Goal: Task Accomplishment & Management: Manage account settings

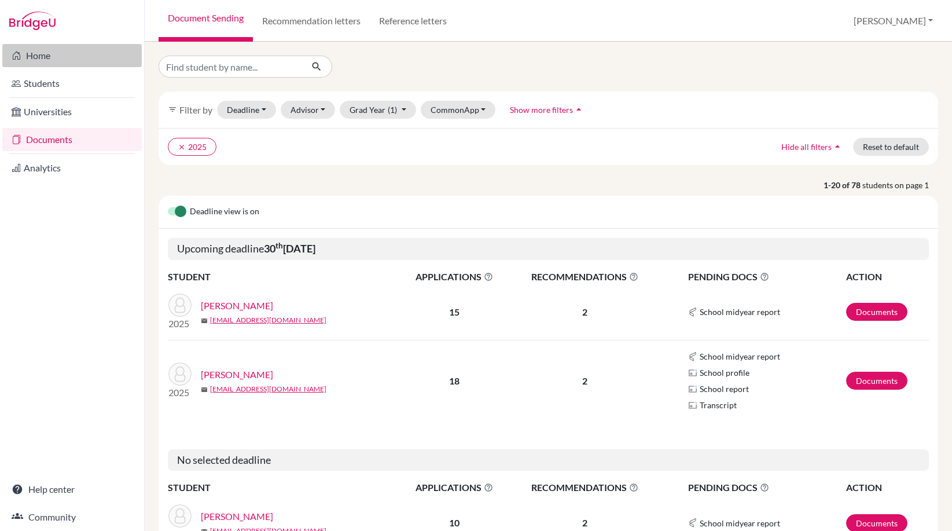
click at [82, 55] on link "Home" at bounding box center [72, 55] width 140 height 23
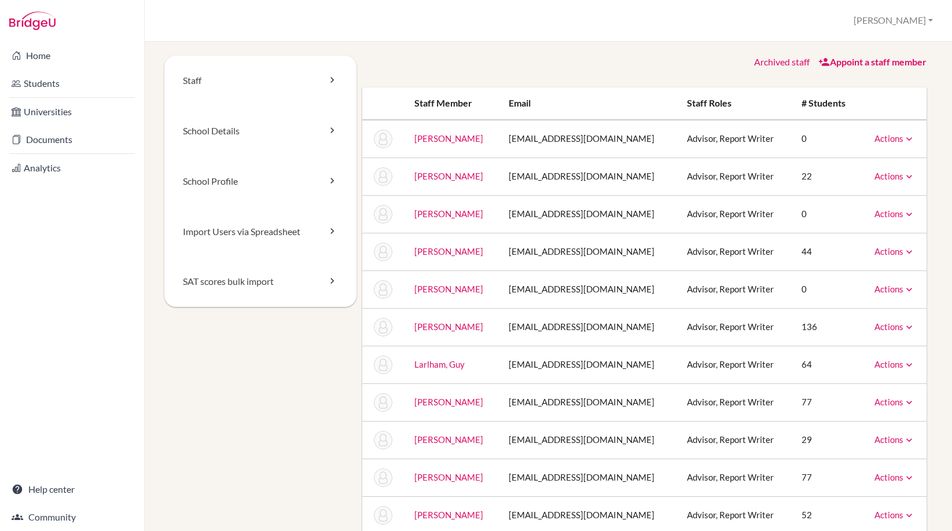
click at [904, 140] on icon at bounding box center [910, 139] width 12 height 12
click at [879, 193] on link "Archive" at bounding box center [865, 191] width 98 height 17
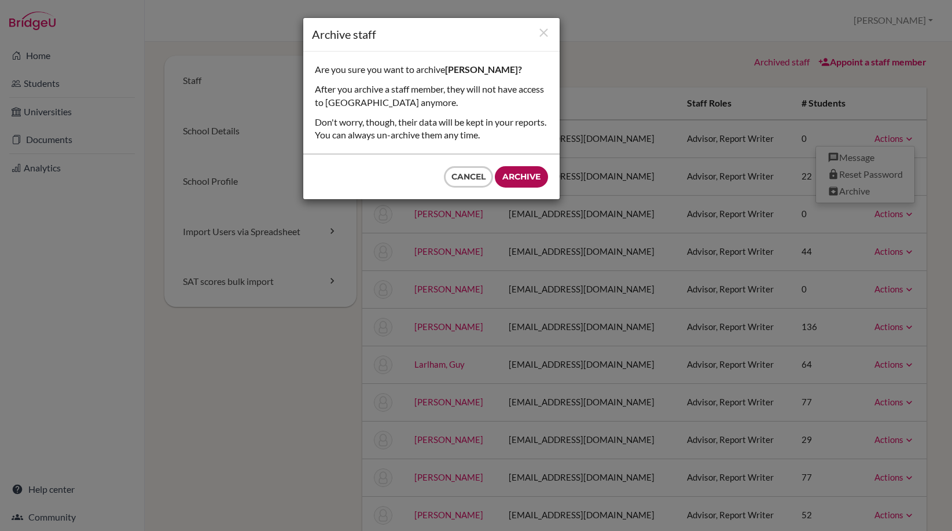
click at [526, 167] on input "Archive" at bounding box center [521, 176] width 53 height 21
type input "Archive"
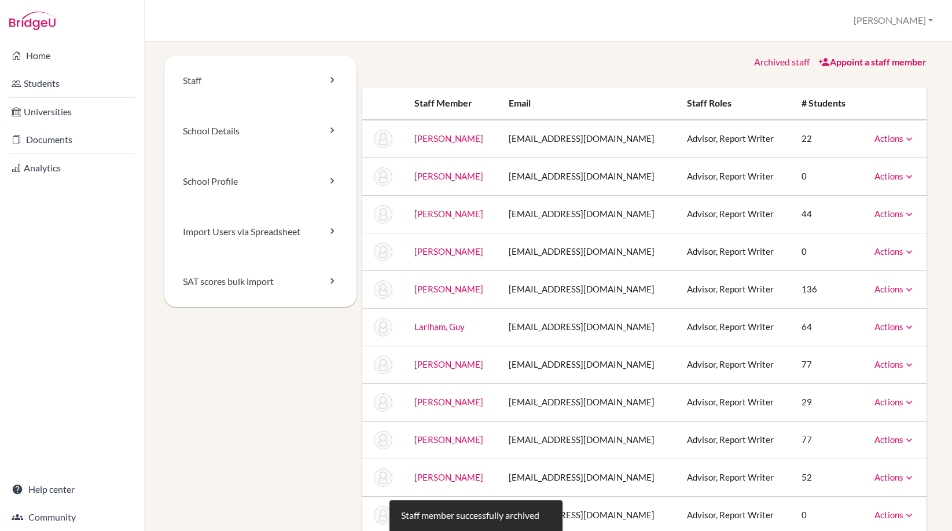
click at [882, 177] on link "Actions" at bounding box center [895, 176] width 41 height 10
click at [856, 232] on link "Archive" at bounding box center [865, 229] width 98 height 17
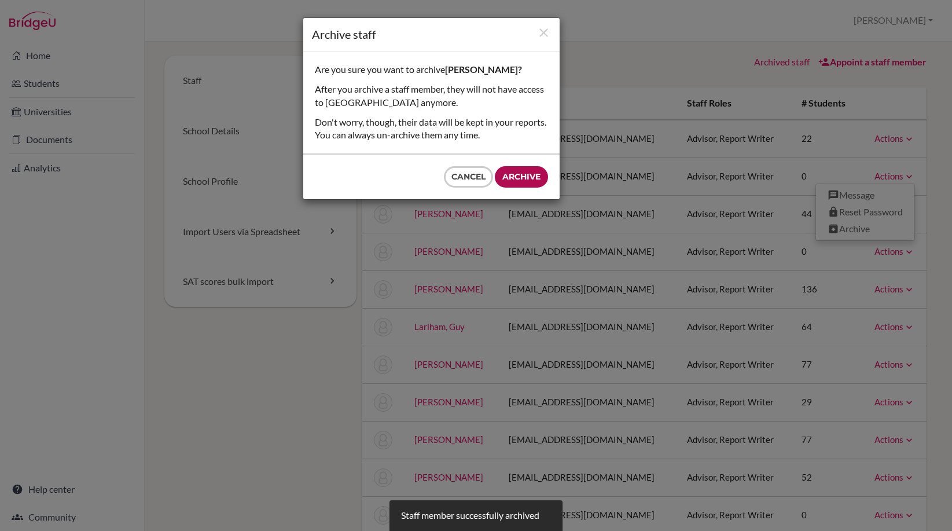
click at [541, 173] on input "Archive" at bounding box center [521, 176] width 53 height 21
type input "Archive"
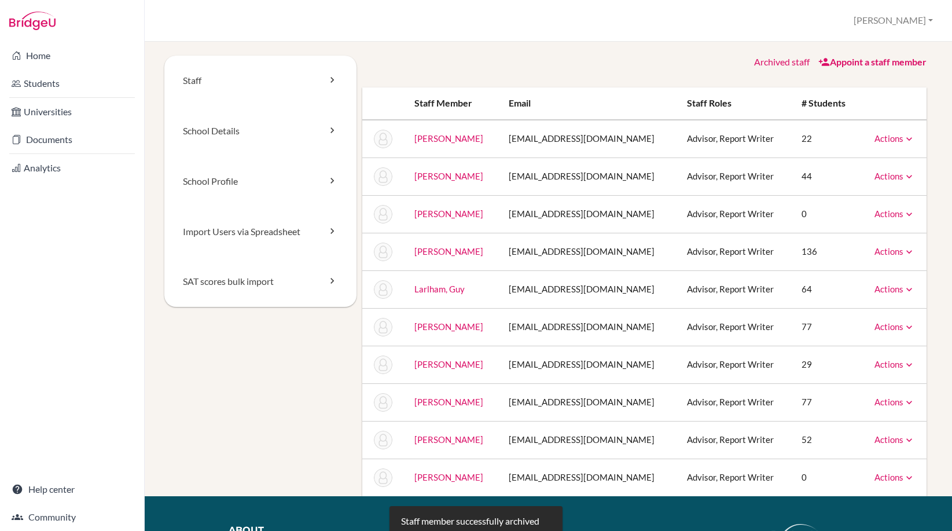
click at [890, 252] on link "Actions" at bounding box center [895, 251] width 41 height 10
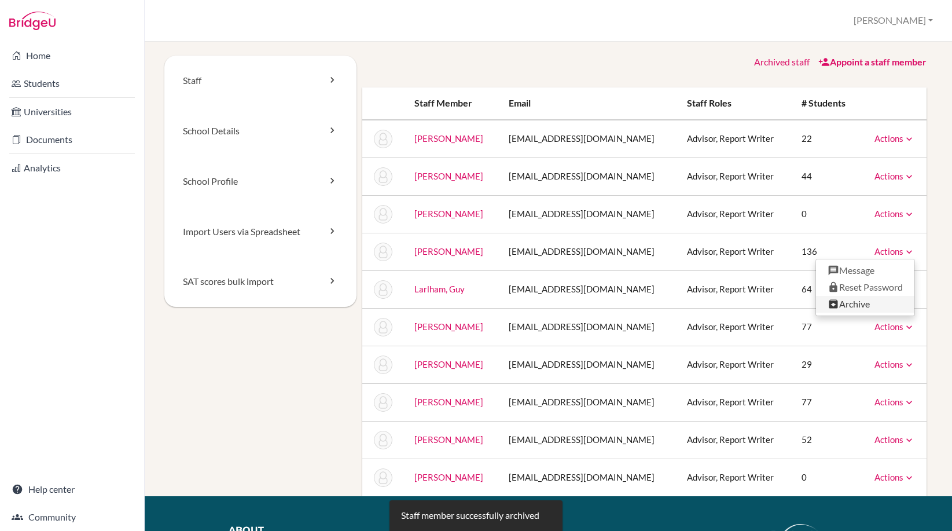
click at [864, 305] on link "Archive" at bounding box center [865, 304] width 98 height 17
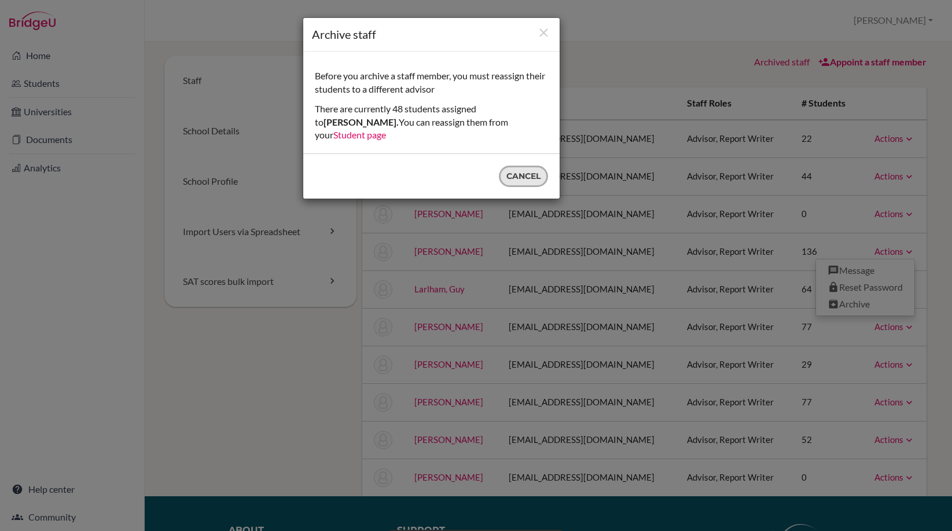
click at [536, 166] on button "Cancel" at bounding box center [523, 176] width 49 height 21
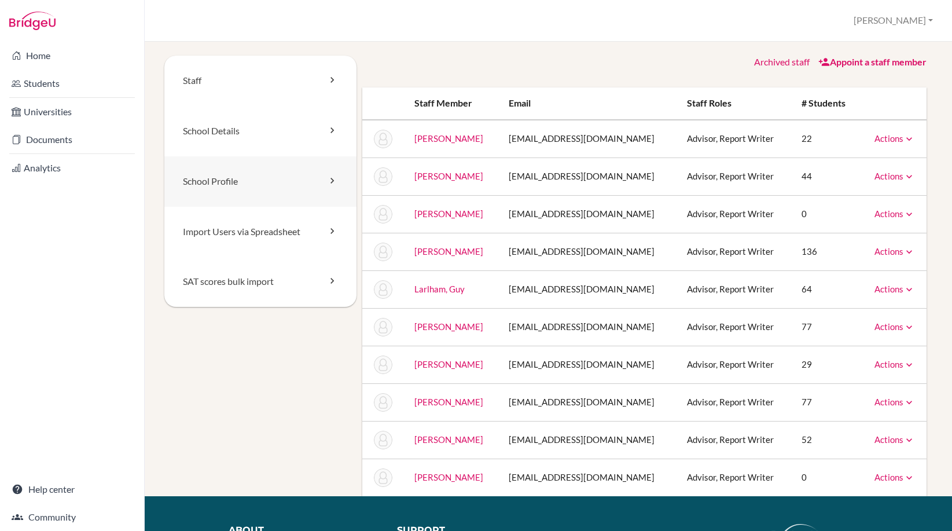
click at [277, 185] on link "School Profile" at bounding box center [260, 181] width 192 height 50
click at [912, 20] on button "[PERSON_NAME]" at bounding box center [894, 20] width 90 height 21
click at [896, 60] on link "School Settings" at bounding box center [891, 65] width 91 height 19
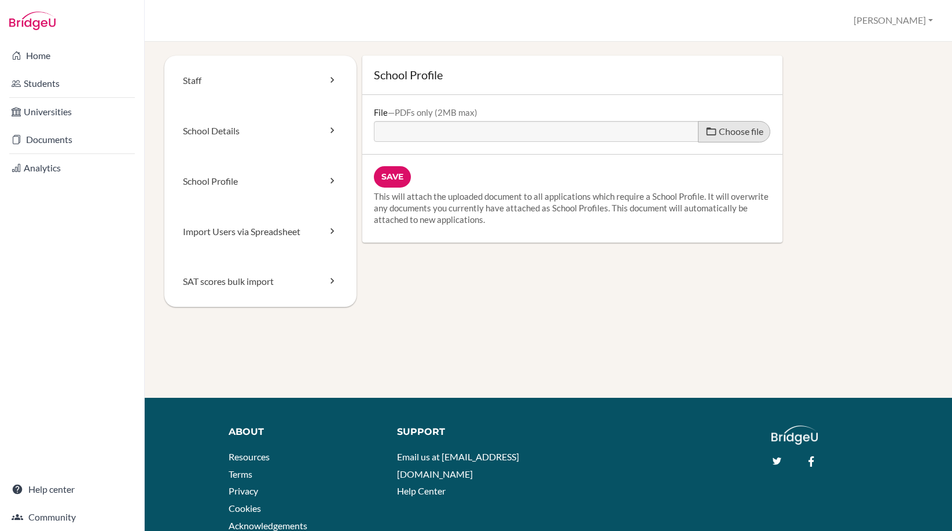
click at [730, 124] on label "Choose file" at bounding box center [734, 131] width 72 height 21
click at [551, 124] on input "Choose file" at bounding box center [462, 127] width 177 height 13
type input "C:\fakepath\Draft - SPS School Profile - US Universities (September 2025).pdf"
type input "Draft - SPS School Profile - US Universities (September 2025).pdf"
click at [45, 24] on img at bounding box center [32, 21] width 46 height 19
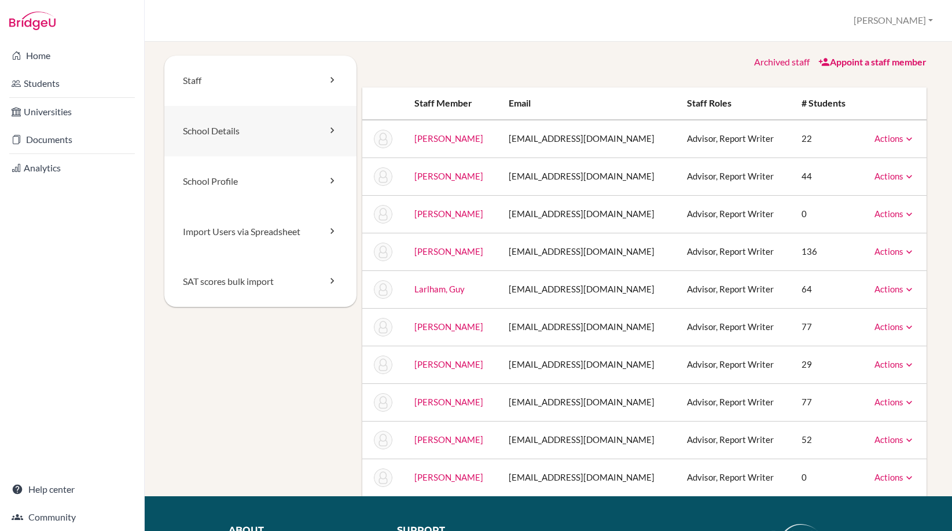
click at [240, 134] on link "School Details" at bounding box center [260, 131] width 192 height 50
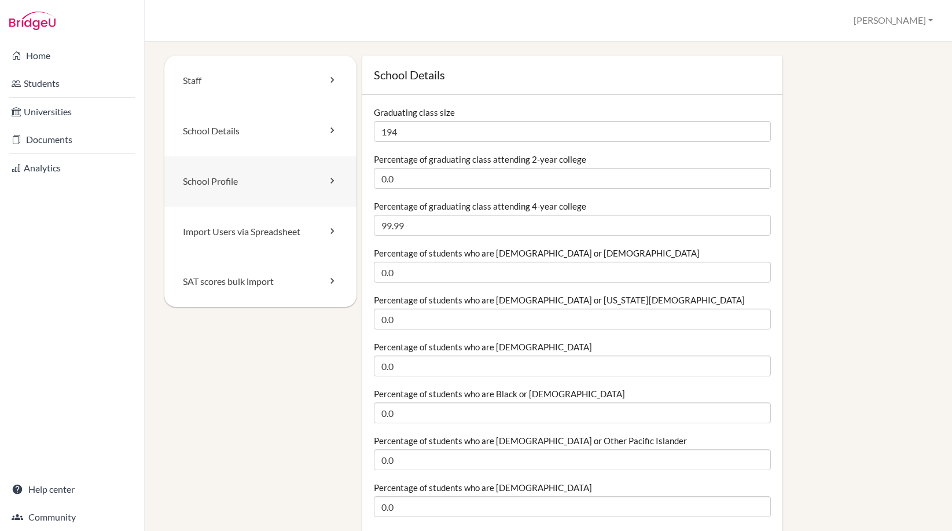
click at [233, 177] on link "School Profile" at bounding box center [260, 181] width 192 height 50
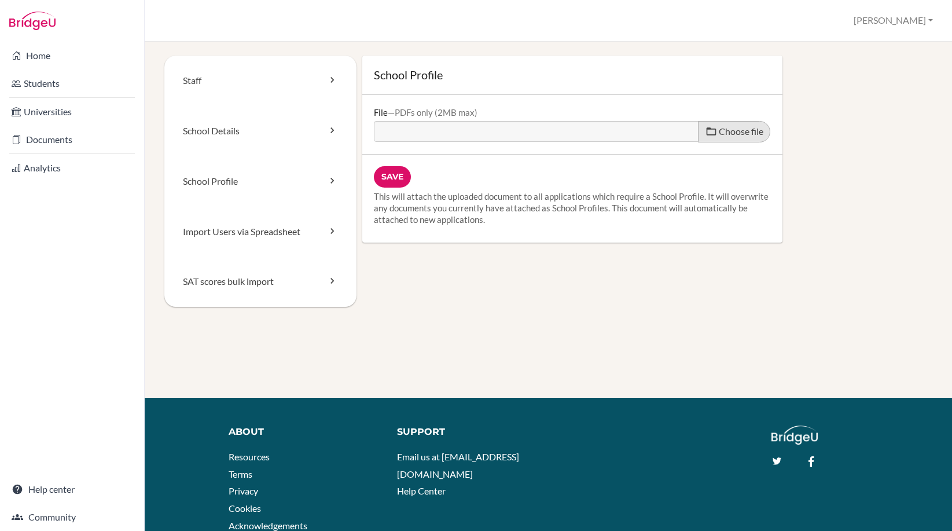
click at [728, 133] on span "Choose file" at bounding box center [741, 131] width 45 height 11
click at [551, 133] on input "Choose file" at bounding box center [462, 127] width 177 height 13
type input "C:\fakepath\2025-2026 SPS School Profile - US Universities.pdf"
type input "2025-2026 SPS School Profile - US Universities.pdf"
click at [397, 178] on input "Save" at bounding box center [392, 176] width 37 height 21
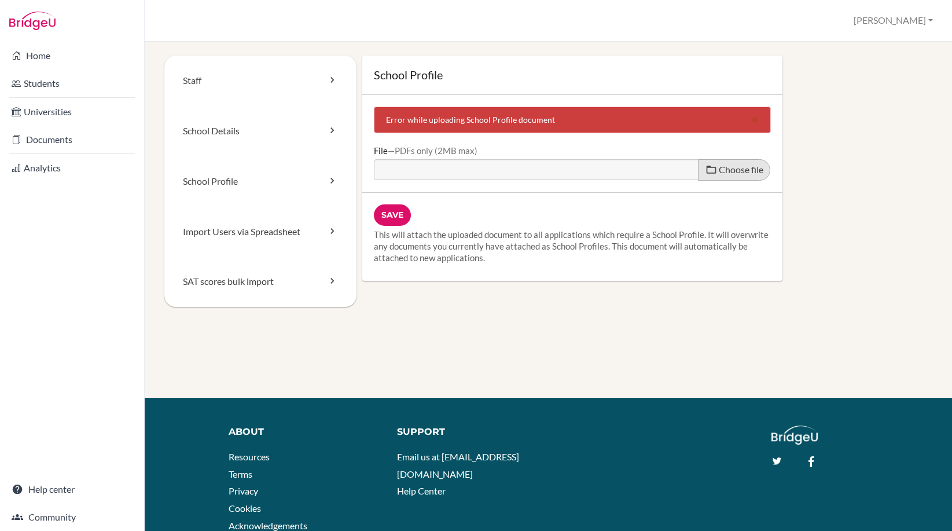
click at [719, 170] on span "Choose file" at bounding box center [741, 169] width 45 height 11
click at [551, 170] on input "Choose file" at bounding box center [462, 165] width 177 height 13
type input "C:\fakepath\[DATE]-[DATE] SPS School Profile - US Universities.pdf"
type input "[DATE]-[DATE] SPS School Profile - US Universities.pdf"
click at [392, 215] on input "Save" at bounding box center [392, 214] width 37 height 21
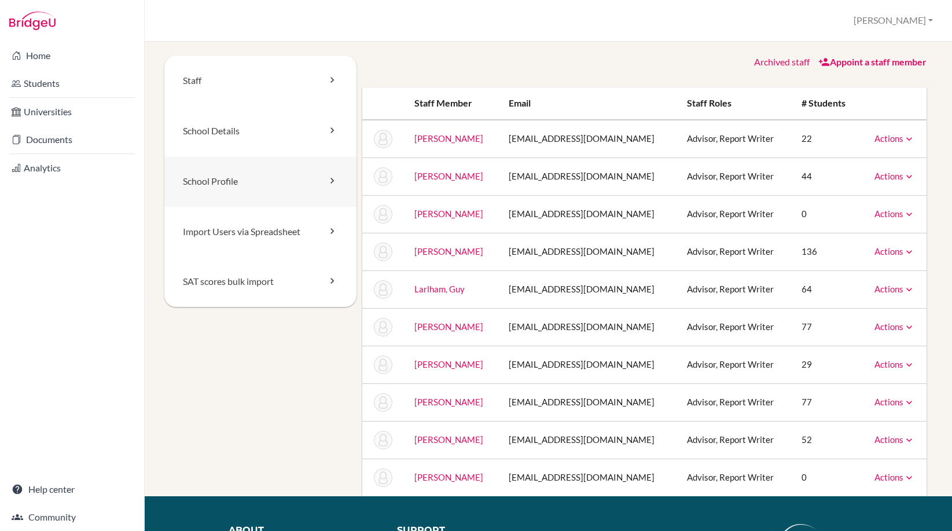
click at [265, 187] on link "School Profile" at bounding box center [260, 181] width 192 height 50
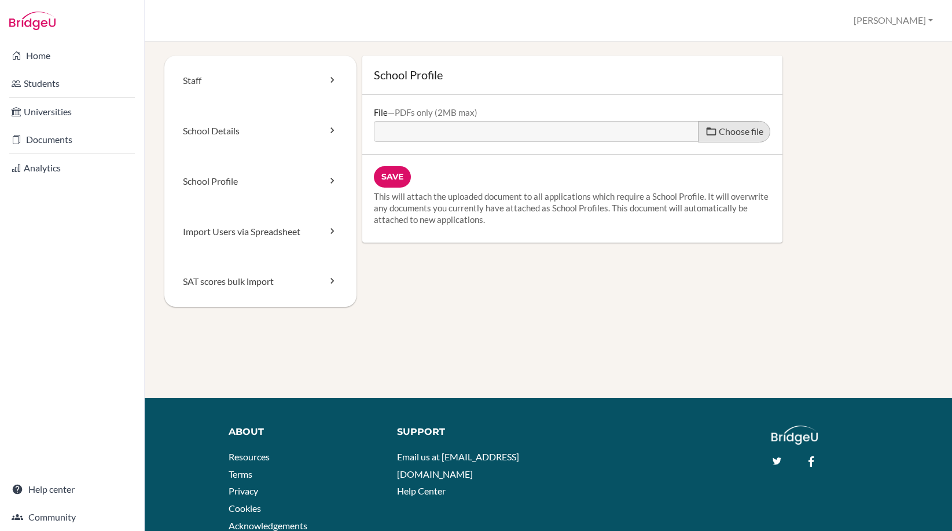
click at [723, 134] on span "Choose file" at bounding box center [741, 131] width 45 height 11
click at [551, 134] on input "Choose file" at bounding box center [462, 127] width 177 height 13
type input "C:\fakepath\[DATE]-[DATE] SPS School Profile - US Universities.pdf"
type input "[DATE]-[DATE] SPS School Profile - US Universities.pdf"
click at [387, 174] on input "Save" at bounding box center [392, 176] width 37 height 21
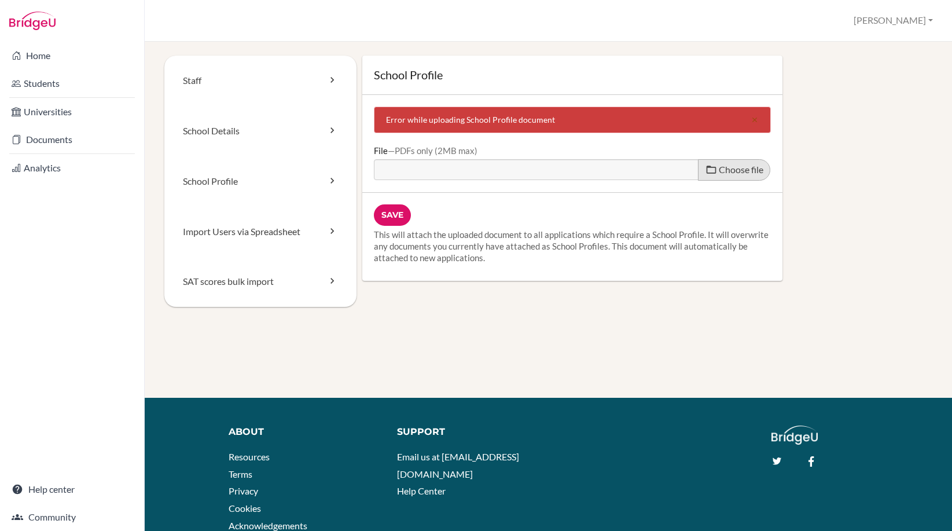
click at [741, 172] on span "Choose file" at bounding box center [741, 169] width 45 height 11
click at [551, 172] on input "Choose file" at bounding box center [462, 165] width 177 height 13
type input "C:\fakepath\2025-2026+SPS+School+Profile+-+US+Universities-compressed.pdf"
type input "2025-2026+SPS+School+Profile+-+US+Universities-compressed.pdf"
click at [373, 206] on div "Save This will attach the uploaded document to all applications which require a…" at bounding box center [572, 237] width 420 height 88
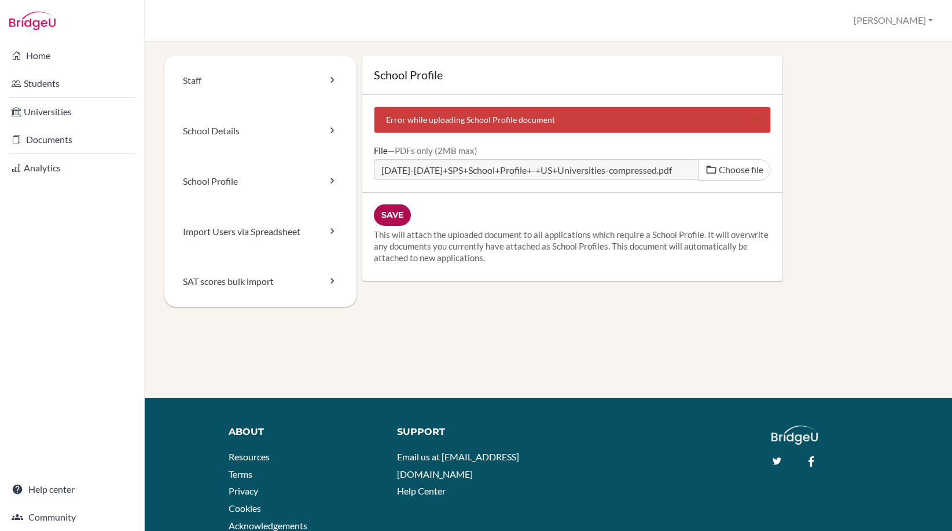
click at [383, 218] on input "Save" at bounding box center [392, 214] width 37 height 21
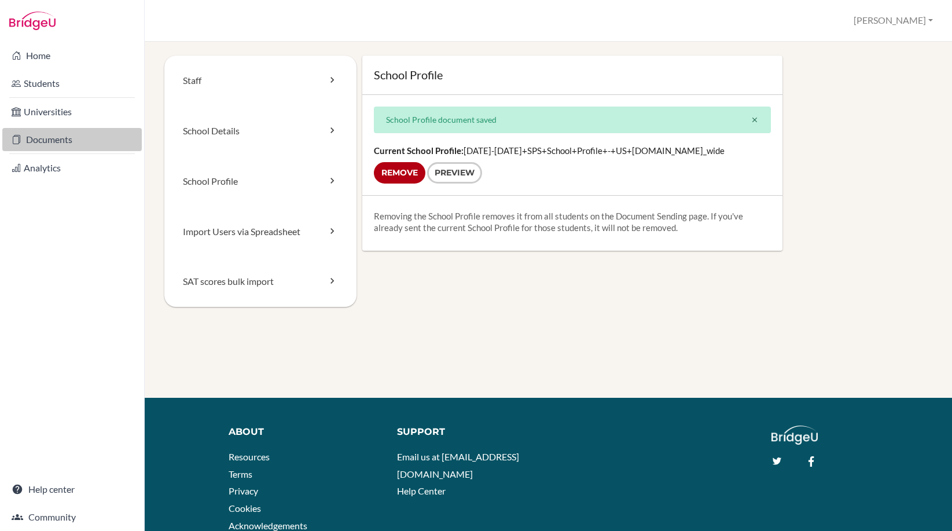
click at [40, 134] on link "Documents" at bounding box center [72, 139] width 140 height 23
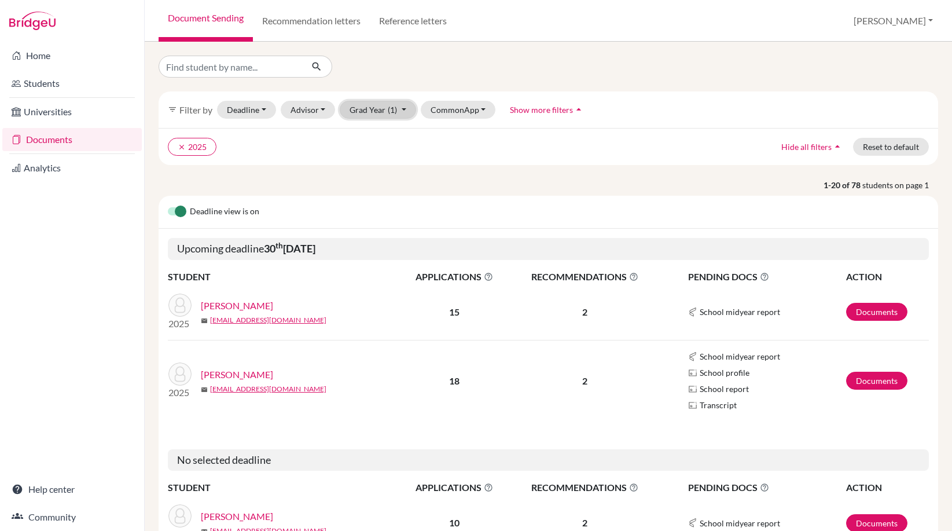
click at [373, 112] on button "Grad Year (1)" at bounding box center [378, 110] width 76 height 18
click at [371, 137] on span "2026" at bounding box center [364, 134] width 21 height 14
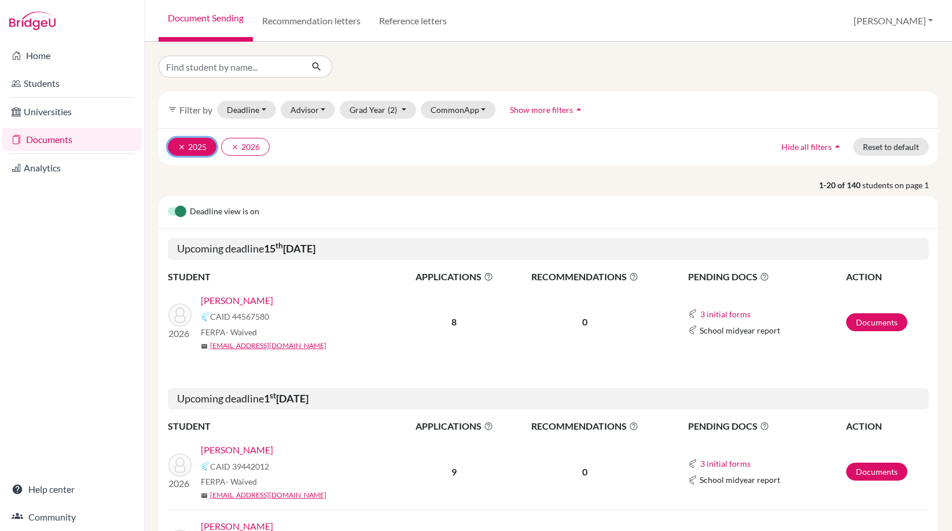
click at [172, 141] on button "clear 2025" at bounding box center [192, 147] width 49 height 18
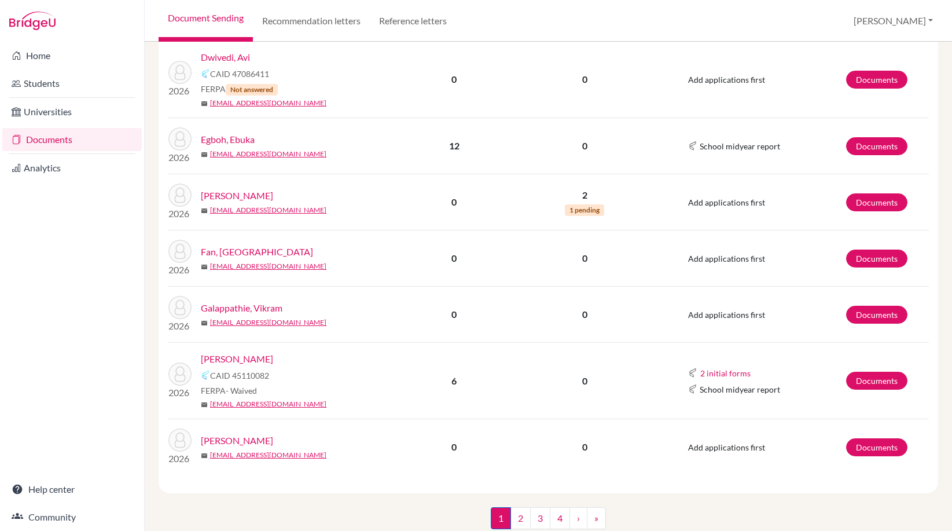
scroll to position [1309, 0]
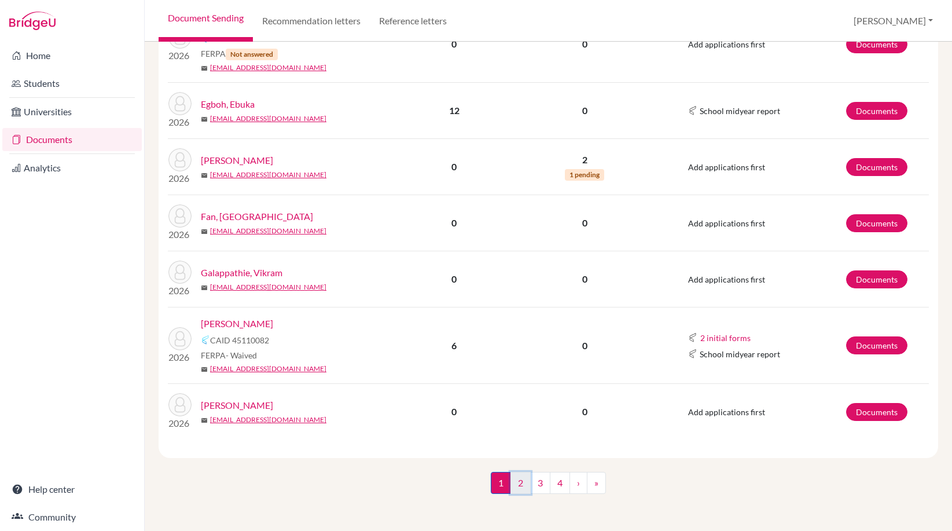
click at [516, 488] on link "2" at bounding box center [521, 483] width 20 height 22
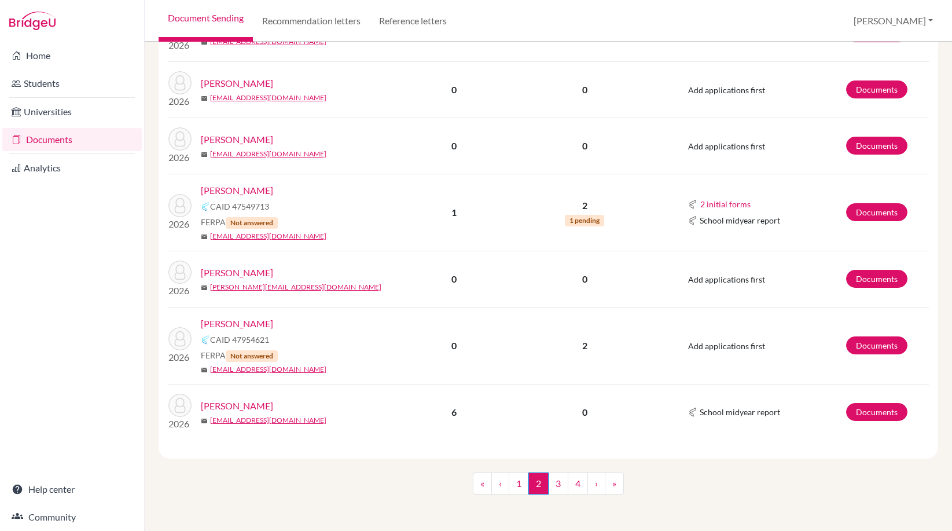
scroll to position [1030, 0]
click at [552, 486] on link "3" at bounding box center [558, 483] width 20 height 22
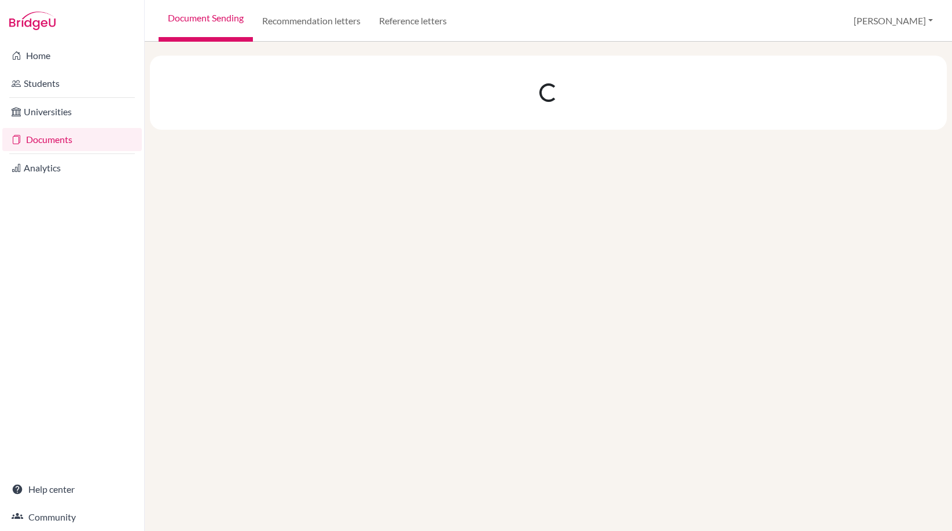
scroll to position [0, 0]
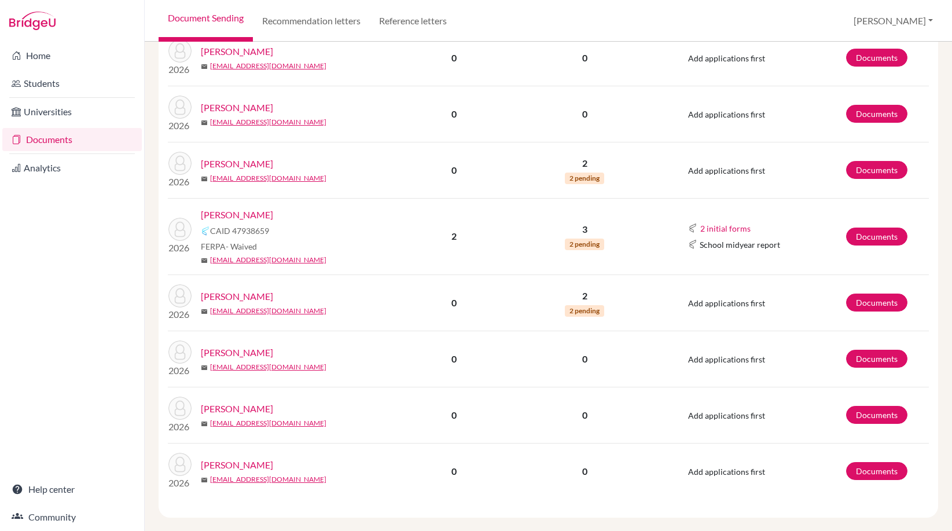
scroll to position [984, 0]
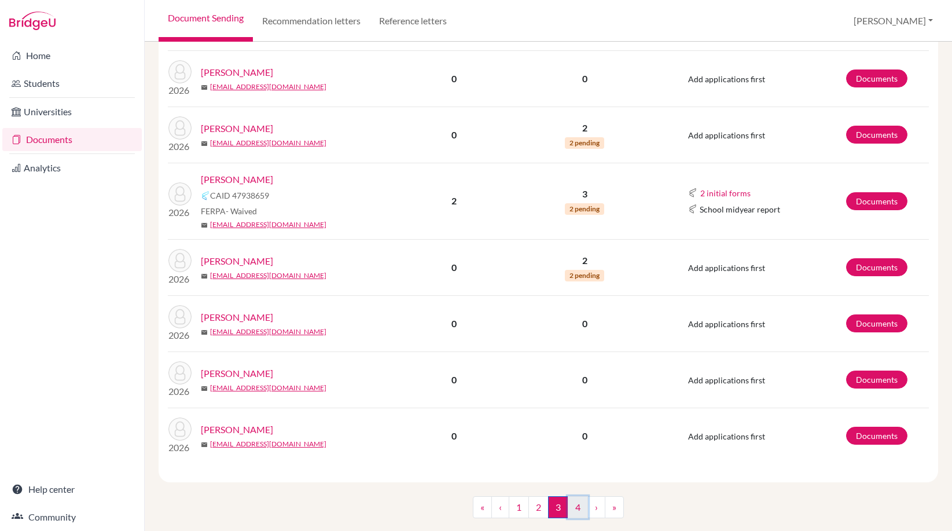
click at [578, 514] on link "4" at bounding box center [578, 507] width 20 height 22
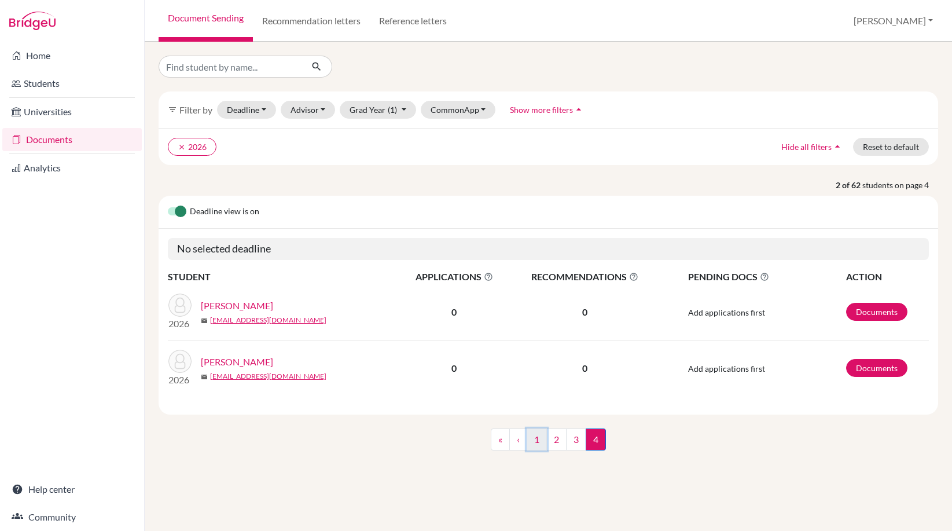
click at [533, 442] on link "1" at bounding box center [537, 439] width 20 height 22
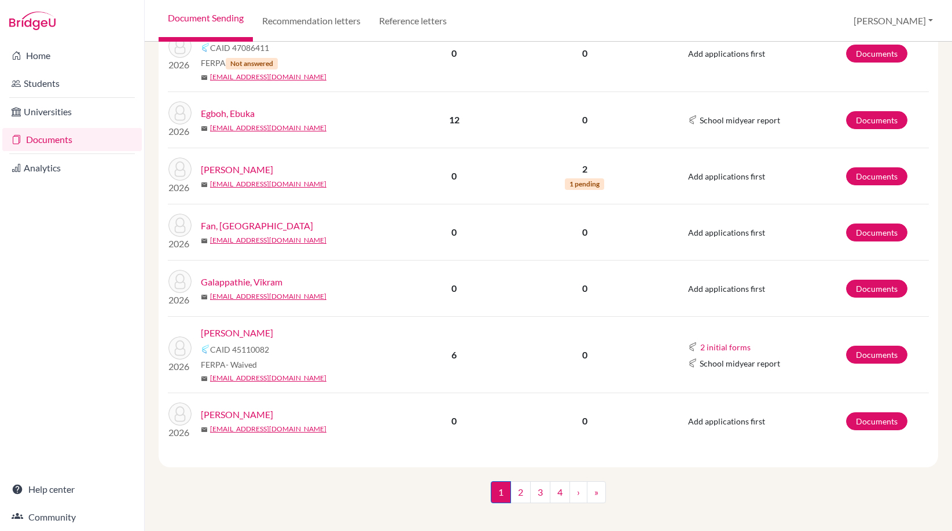
scroll to position [1309, 0]
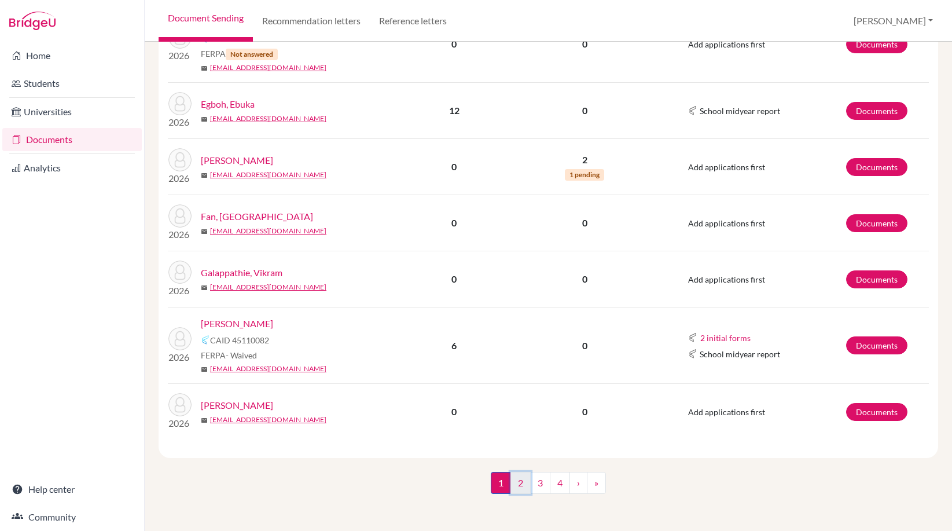
click at [518, 487] on link "2" at bounding box center [521, 483] width 20 height 22
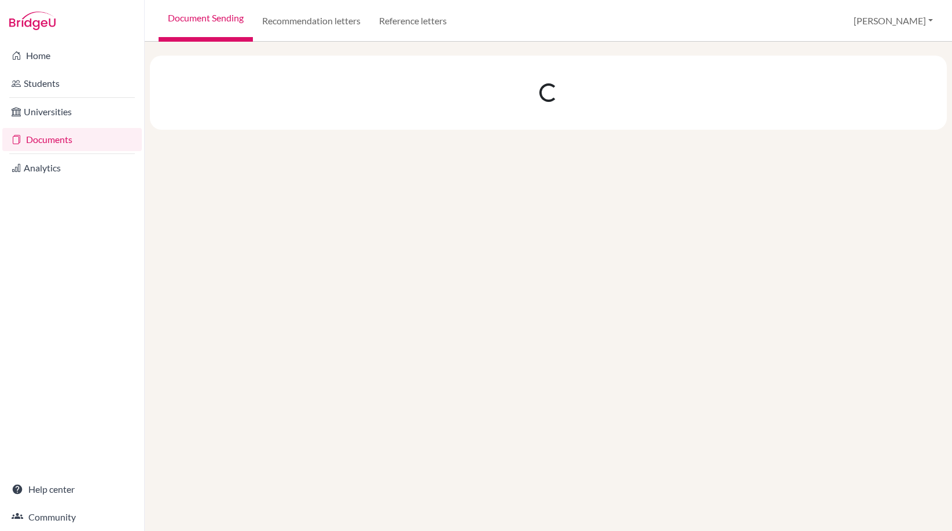
scroll to position [0, 0]
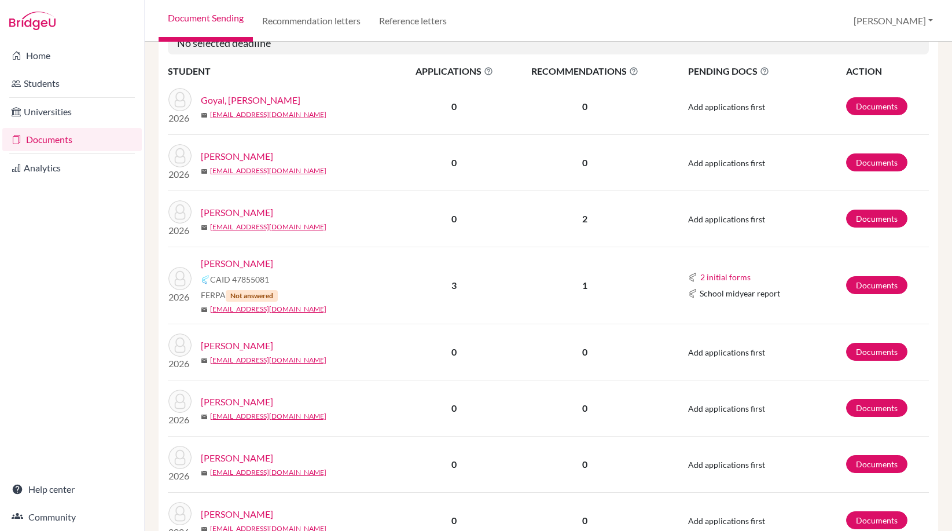
scroll to position [232, 0]
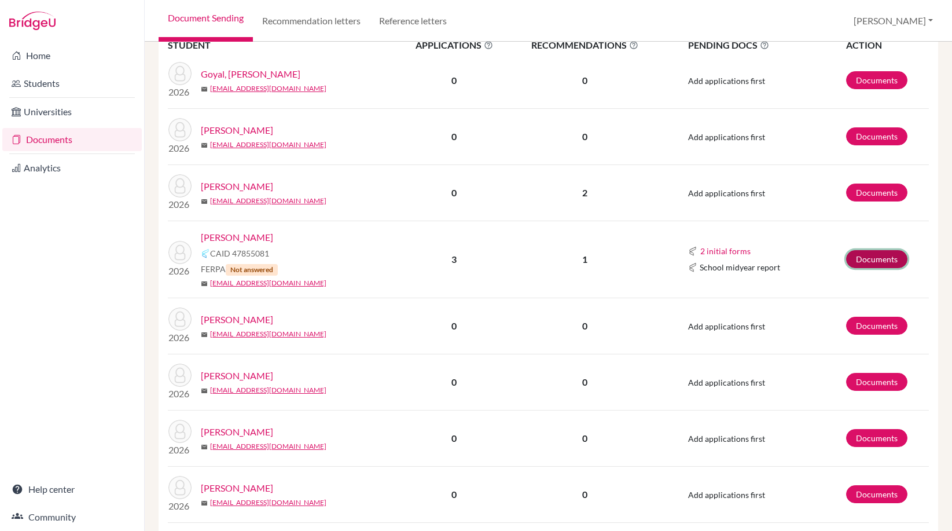
click at [873, 261] on link "Documents" at bounding box center [876, 259] width 61 height 18
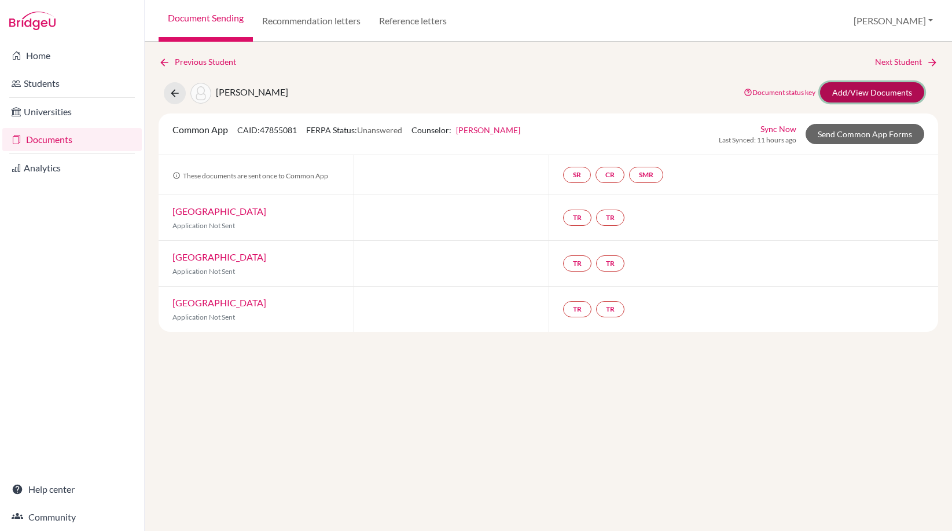
click at [850, 93] on link "Add/View Documents" at bounding box center [872, 92] width 104 height 20
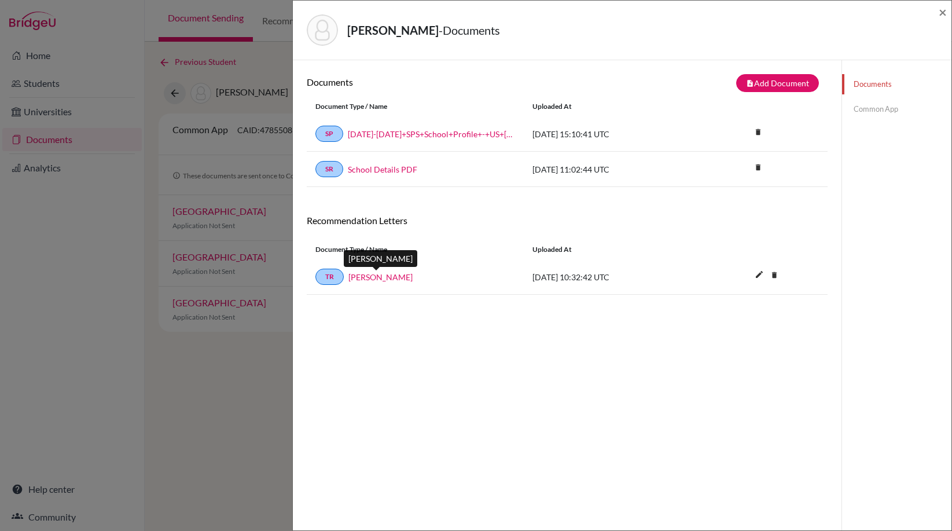
click at [387, 272] on link "Barnaby Martin" at bounding box center [381, 277] width 64 height 12
click at [801, 85] on button "note_add Add Document" at bounding box center [777, 83] width 83 height 18
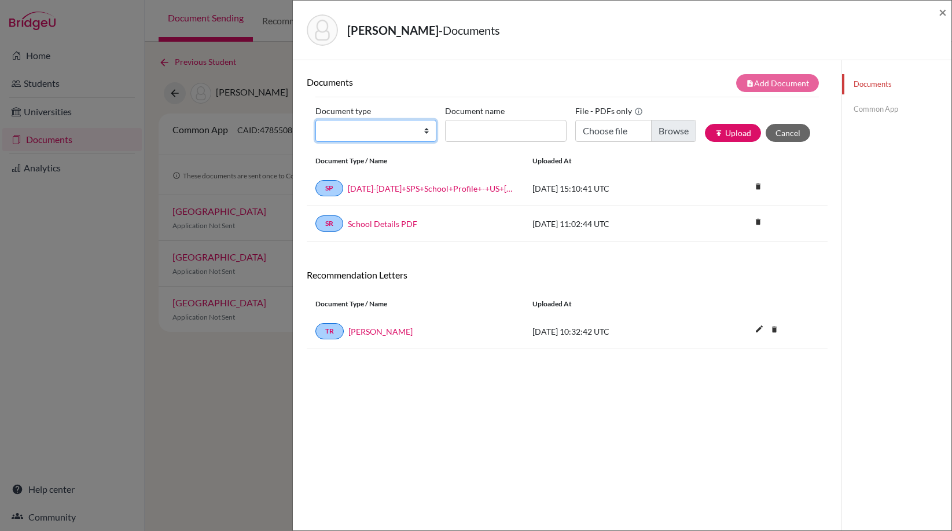
click at [411, 129] on select "Change explanation for Common App reports Counselor recommendation Internationa…" at bounding box center [376, 131] width 121 height 22
click at [947, 12] on span "×" at bounding box center [943, 11] width 8 height 17
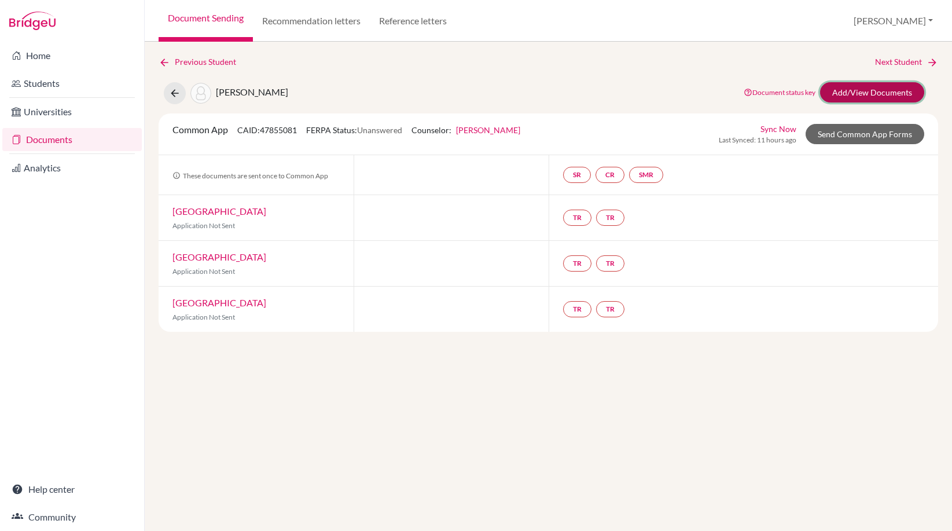
click at [871, 92] on link "Add/View Documents" at bounding box center [872, 92] width 104 height 20
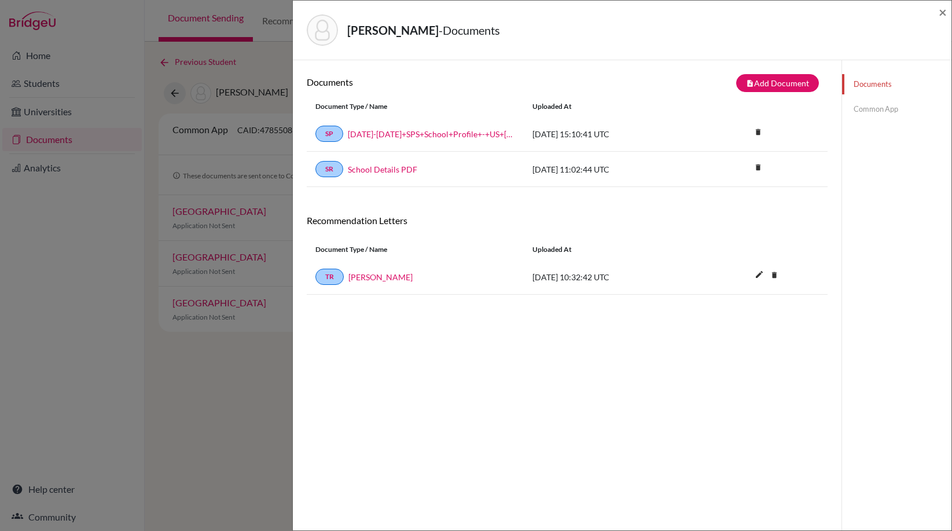
click at [871, 108] on link "Common App" at bounding box center [896, 109] width 109 height 20
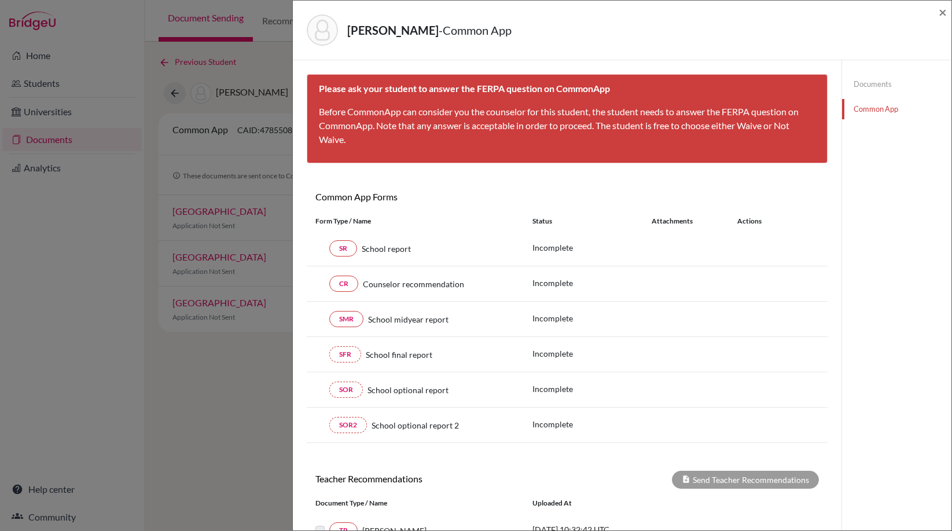
click at [501, 121] on p "Before CommonApp can consider you the counselor for this student, the student n…" at bounding box center [567, 126] width 497 height 42
click at [945, 13] on span "×" at bounding box center [943, 11] width 8 height 17
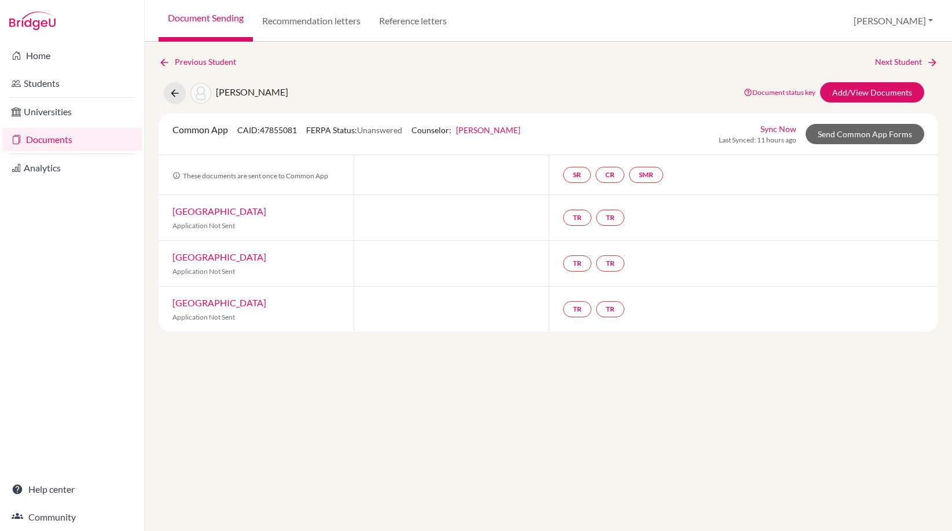
click at [229, 19] on link "Document Sending" at bounding box center [206, 21] width 94 height 42
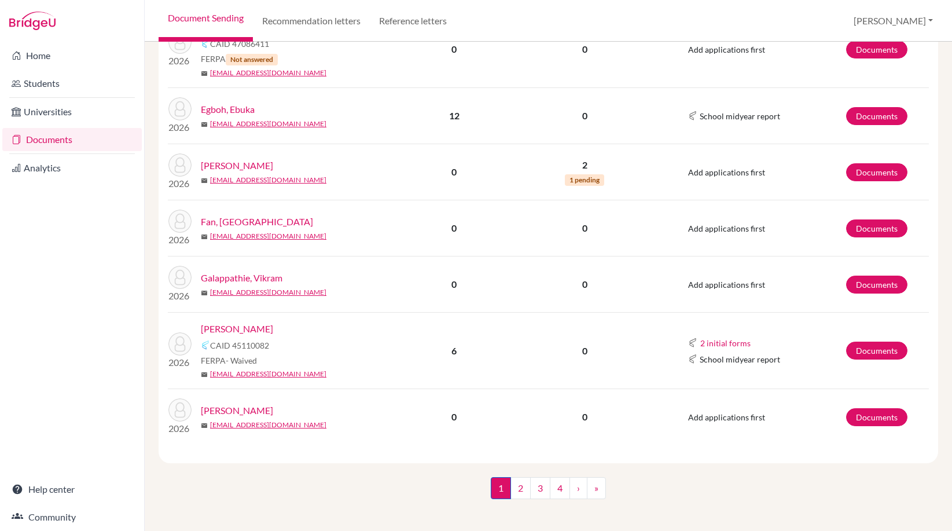
scroll to position [1309, 0]
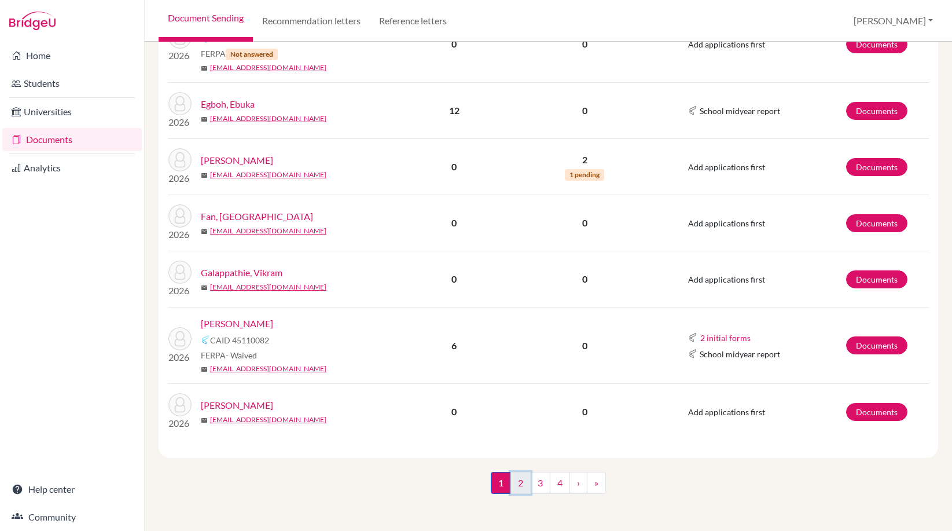
click at [519, 483] on link "2" at bounding box center [521, 483] width 20 height 22
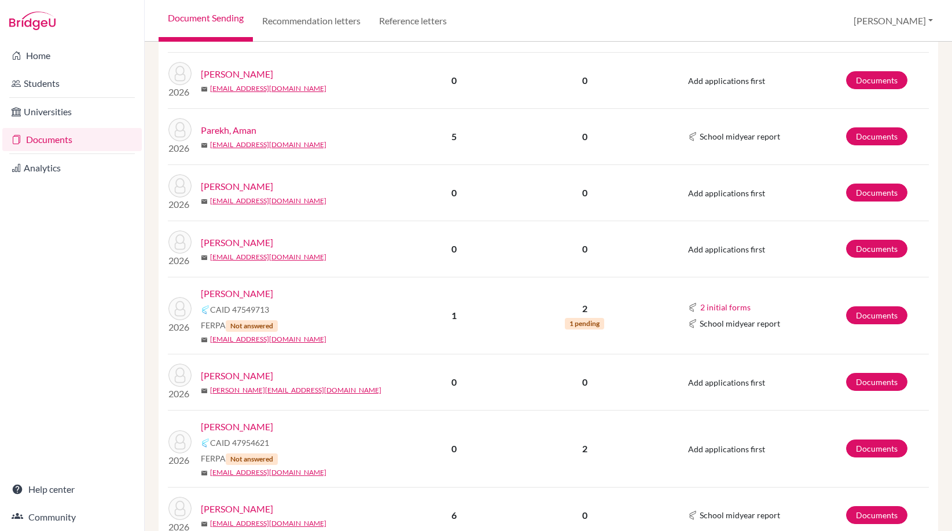
scroll to position [1030, 0]
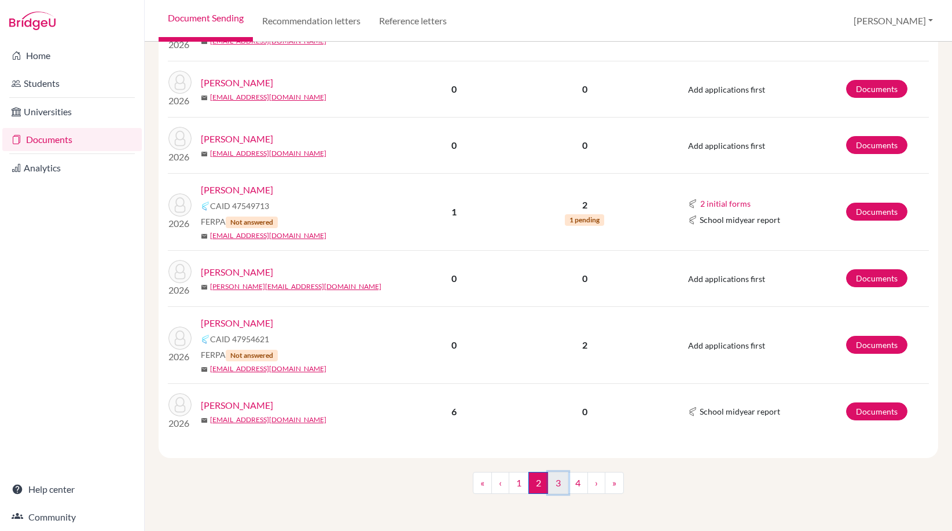
click at [549, 479] on link "3" at bounding box center [558, 483] width 20 height 22
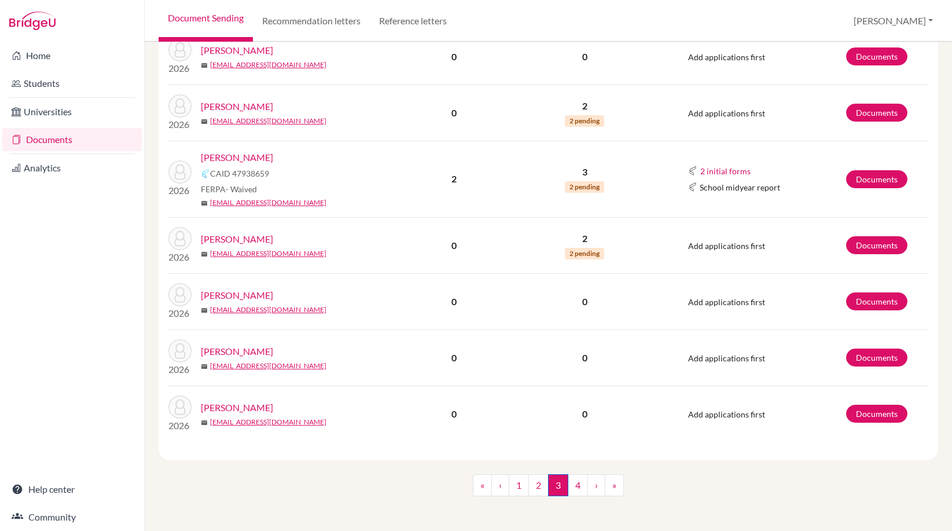
scroll to position [1009, 0]
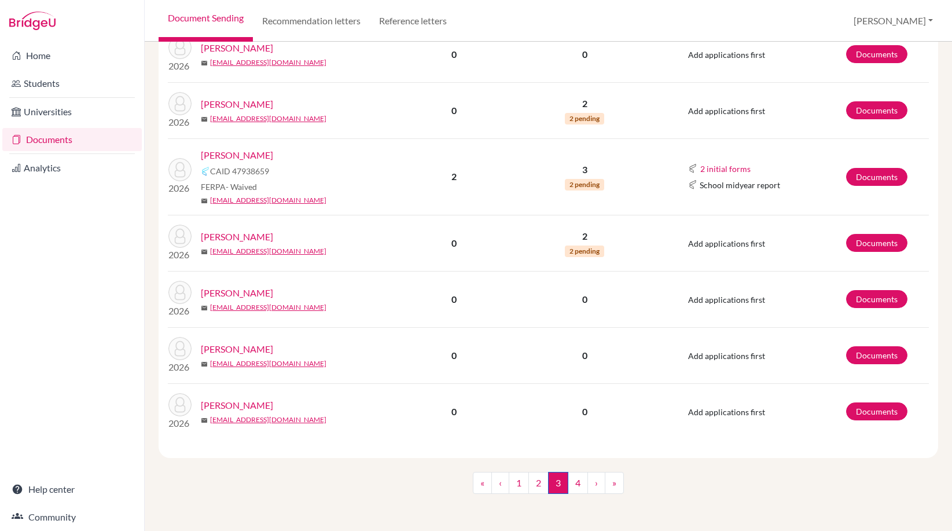
click at [230, 160] on link "[PERSON_NAME]" at bounding box center [237, 155] width 72 height 14
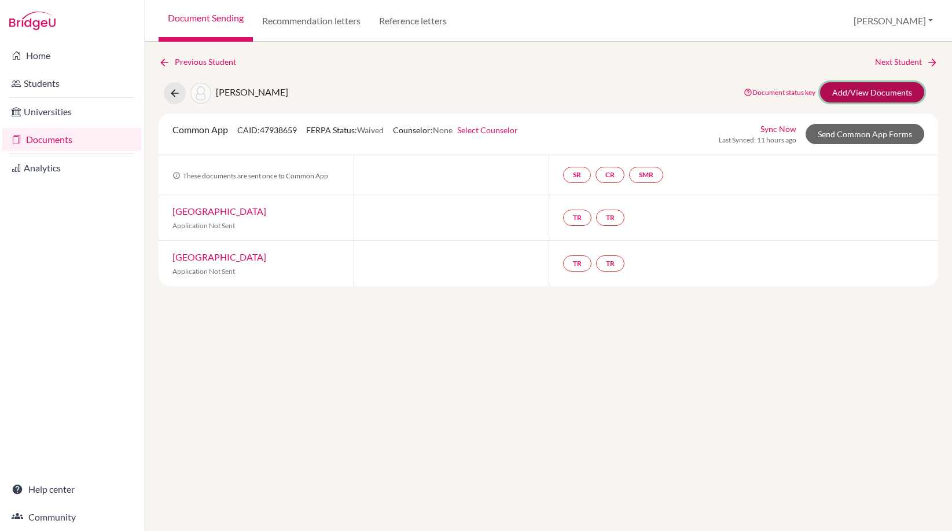
click at [883, 89] on link "Add/View Documents" at bounding box center [872, 92] width 104 height 20
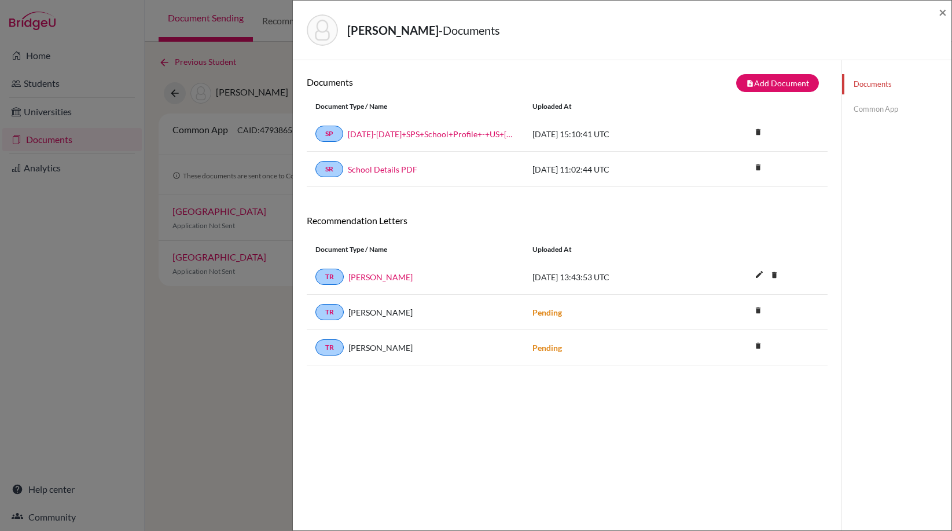
click at [878, 113] on link "Common App" at bounding box center [896, 109] width 109 height 20
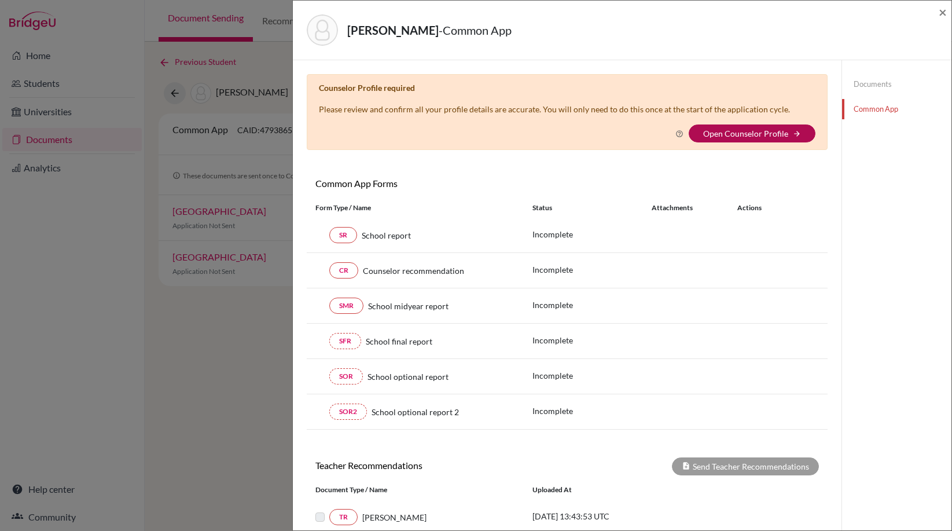
click at [769, 134] on link "Open Counselor Profile" at bounding box center [745, 134] width 85 height 10
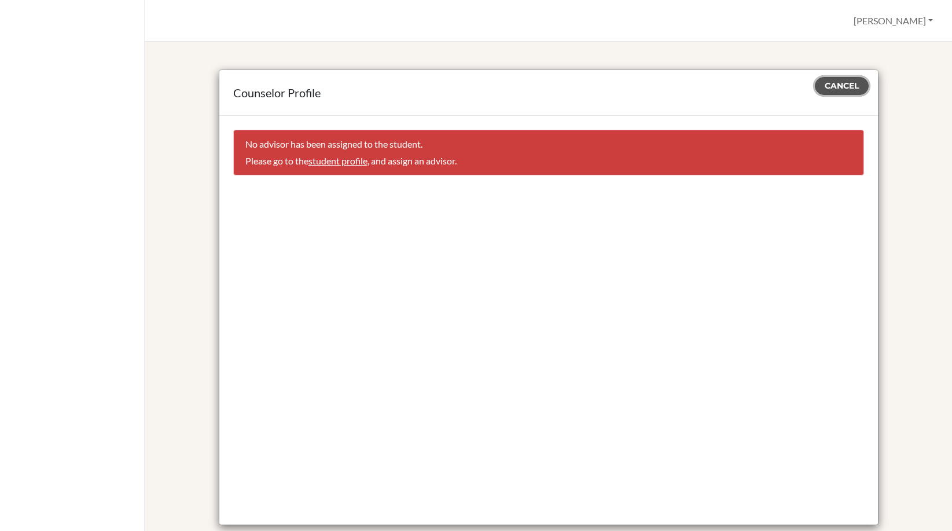
click at [850, 82] on span "Cancel" at bounding box center [842, 85] width 34 height 10
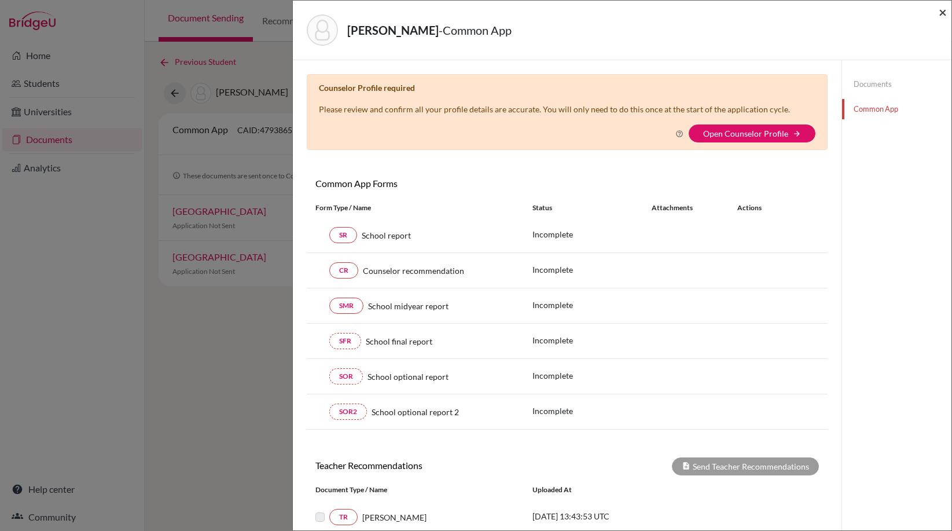
click at [943, 10] on span "×" at bounding box center [943, 11] width 8 height 17
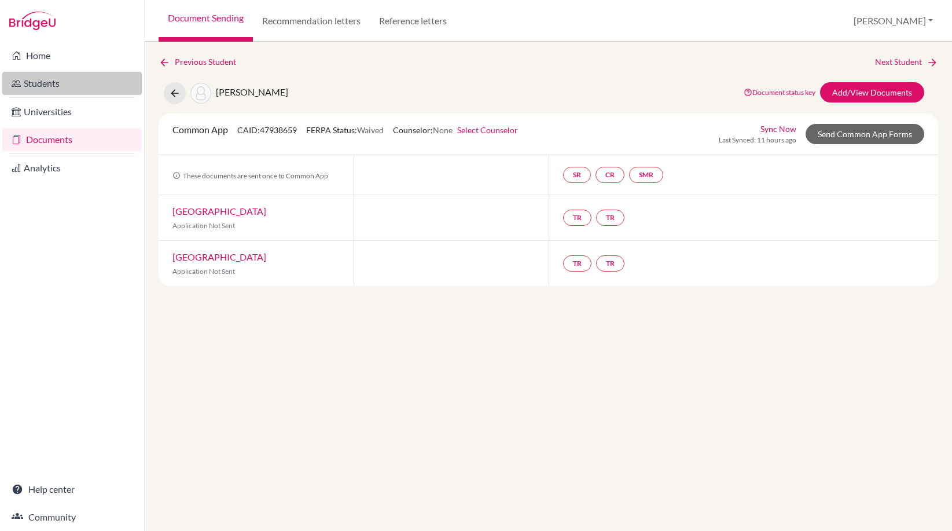
click at [56, 79] on link "Students" at bounding box center [72, 83] width 140 height 23
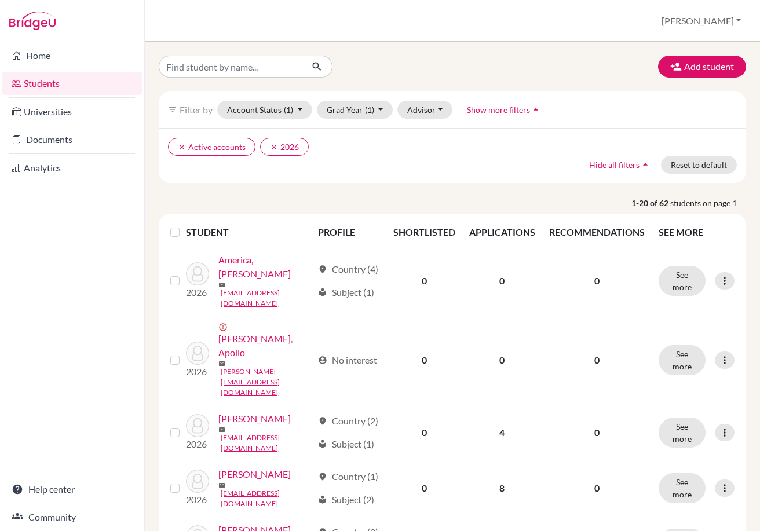
scroll to position [1218, 0]
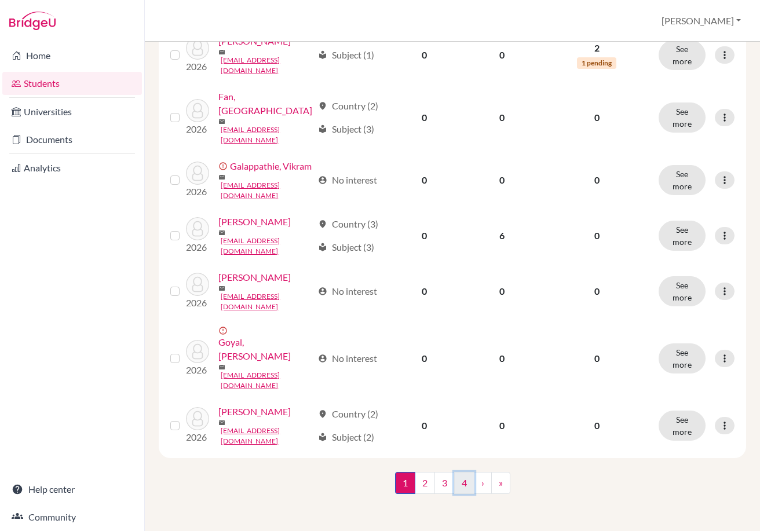
click at [454, 482] on link "4" at bounding box center [464, 483] width 20 height 22
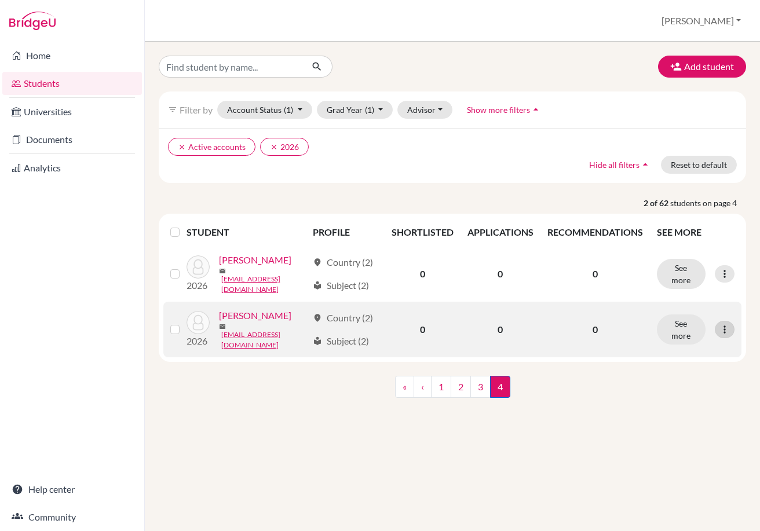
click at [724, 331] on icon at bounding box center [724, 330] width 12 height 12
click at [694, 366] on button "Edit student" at bounding box center [673, 359] width 91 height 19
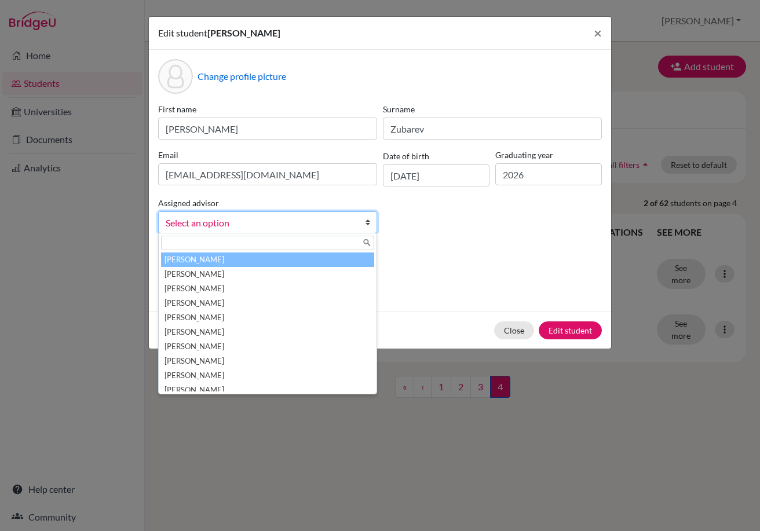
click at [245, 218] on span "Select an option" at bounding box center [260, 222] width 189 height 15
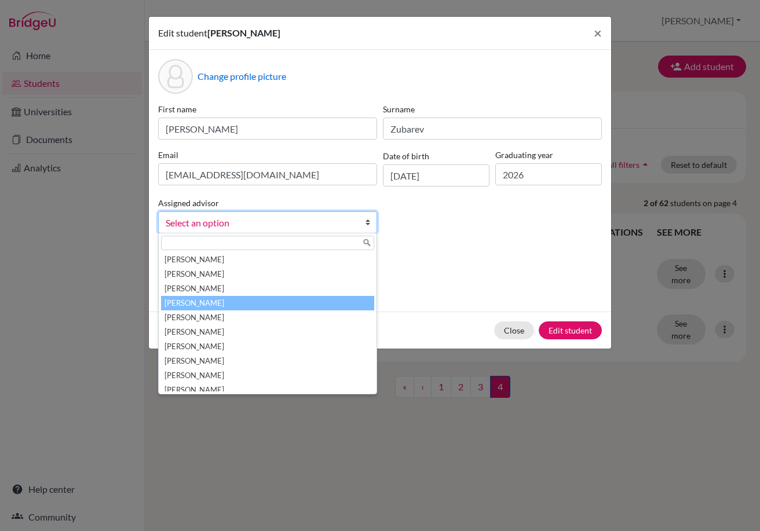
scroll to position [116, 0]
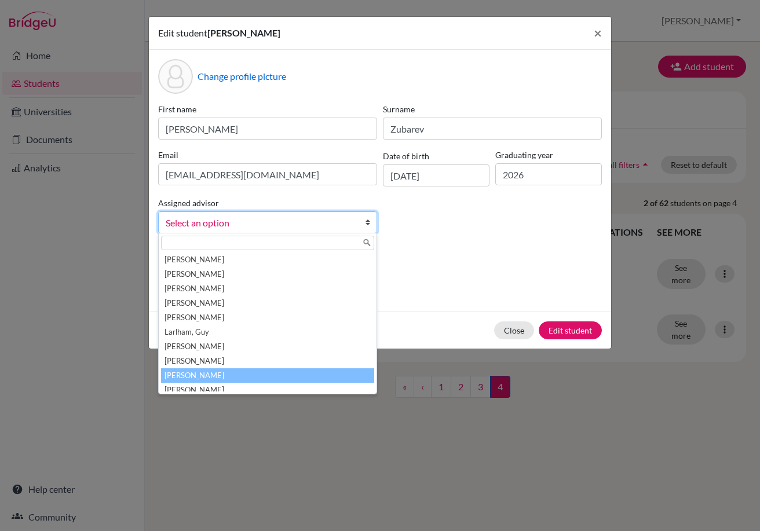
click at [211, 375] on li "[PERSON_NAME]" at bounding box center [267, 375] width 213 height 14
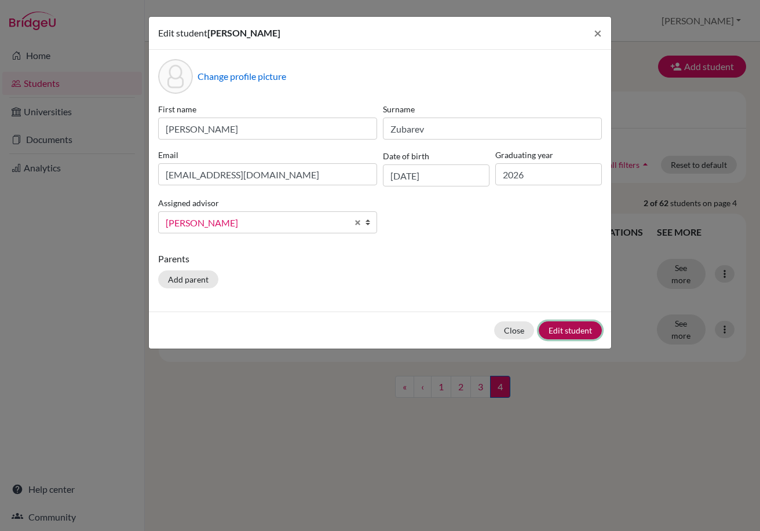
click at [564, 332] on button "Edit student" at bounding box center [569, 330] width 63 height 18
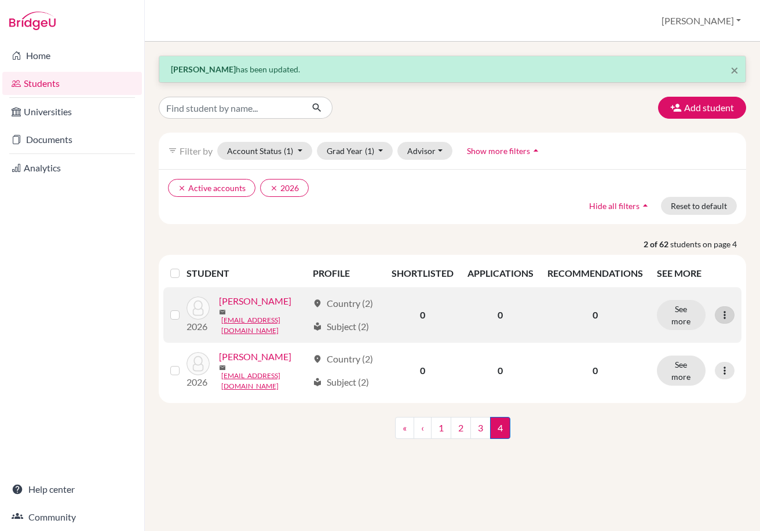
click at [727, 313] on icon at bounding box center [724, 315] width 12 height 12
click at [697, 336] on button "Edit student" at bounding box center [673, 337] width 91 height 19
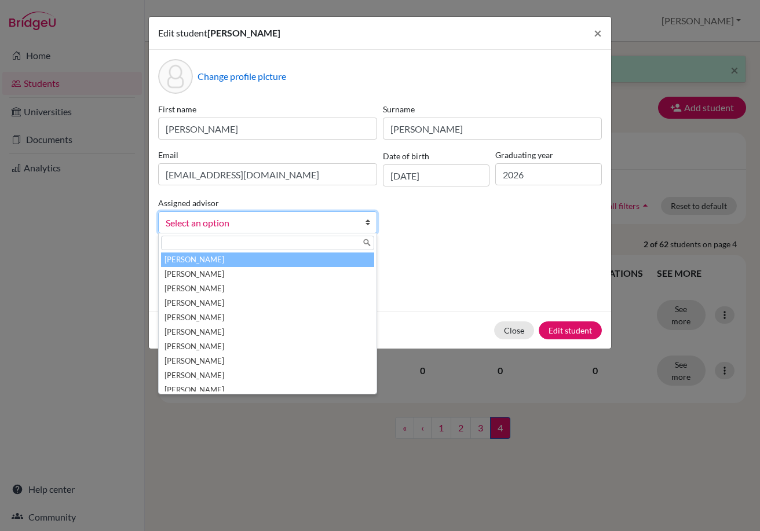
click at [358, 225] on link "Select an option" at bounding box center [267, 222] width 219 height 22
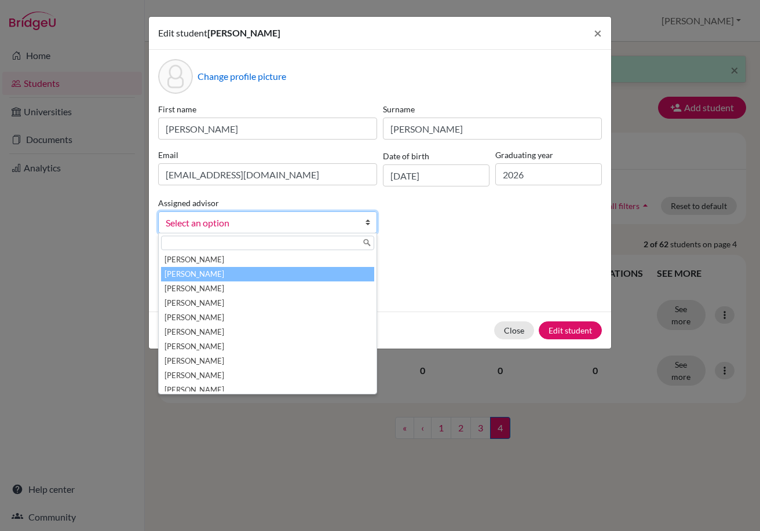
click at [315, 277] on li "[PERSON_NAME]" at bounding box center [267, 274] width 213 height 14
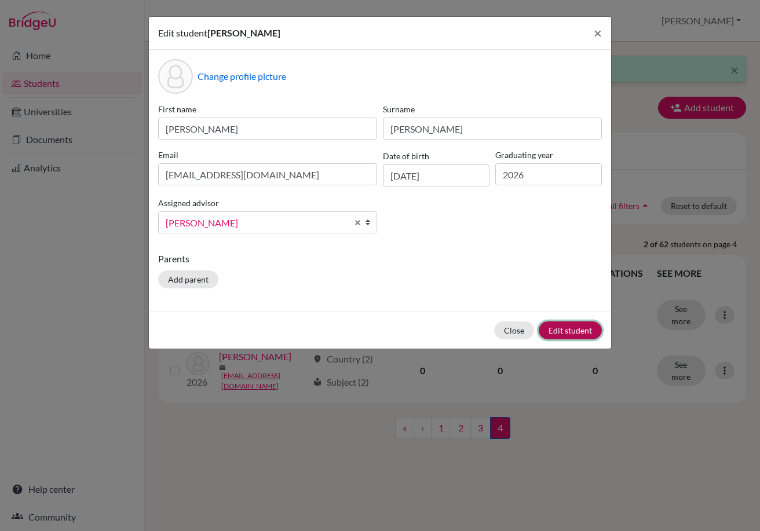
click at [593, 336] on button "Edit student" at bounding box center [569, 330] width 63 height 18
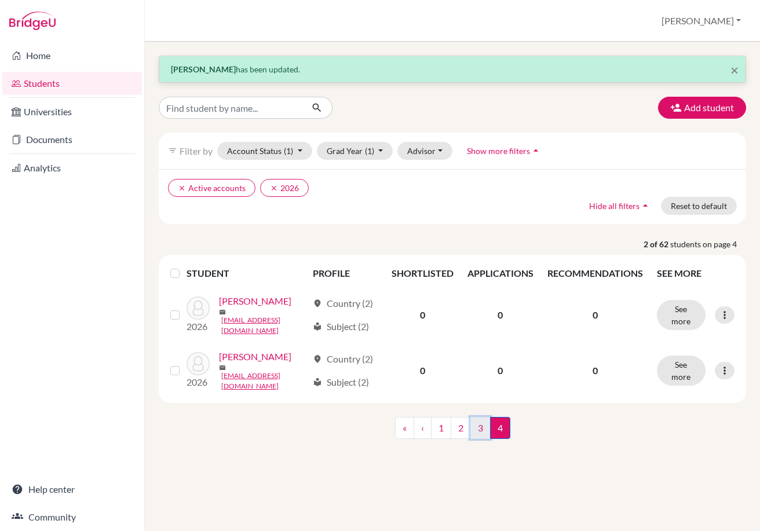
click at [476, 439] on link "3" at bounding box center [480, 428] width 20 height 22
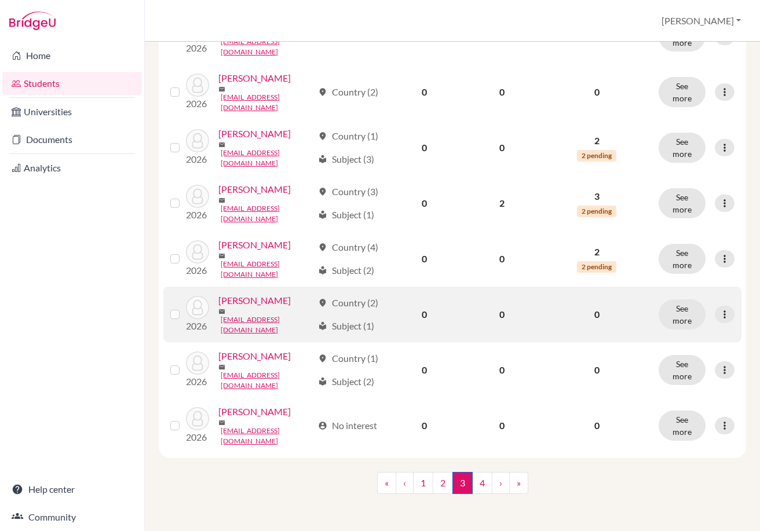
scroll to position [1221, 0]
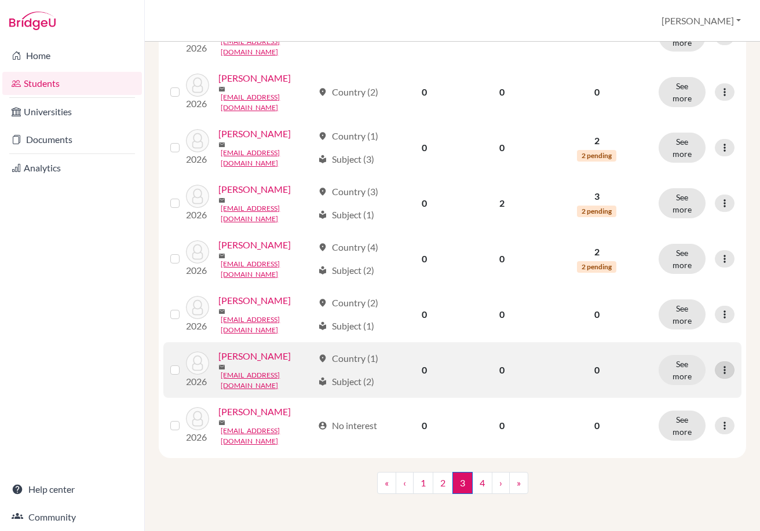
click at [721, 364] on icon at bounding box center [724, 370] width 12 height 12
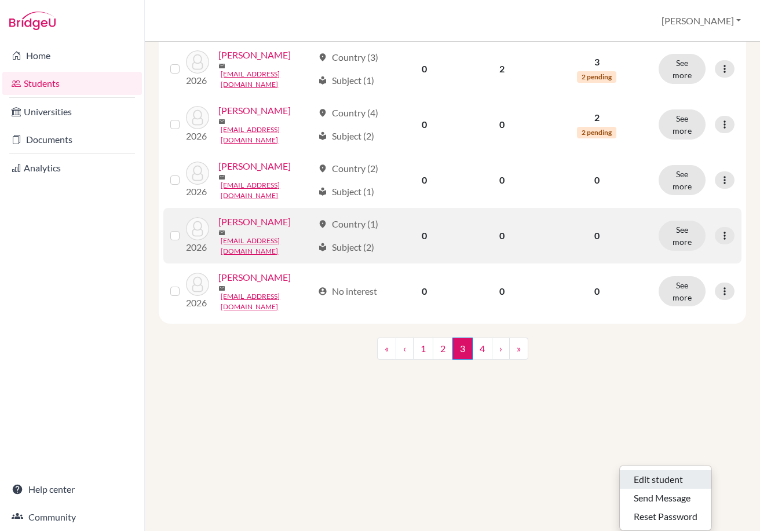
click at [673, 470] on button "Edit student" at bounding box center [664, 479] width 91 height 19
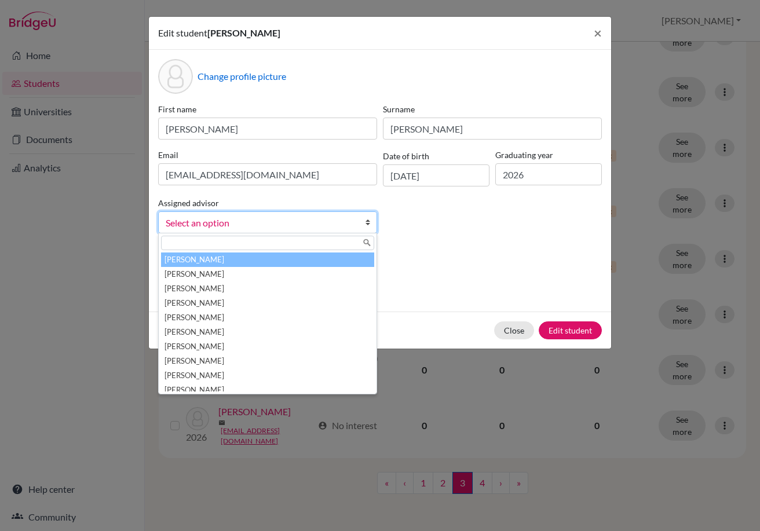
click at [339, 222] on span "Select an option" at bounding box center [260, 222] width 189 height 15
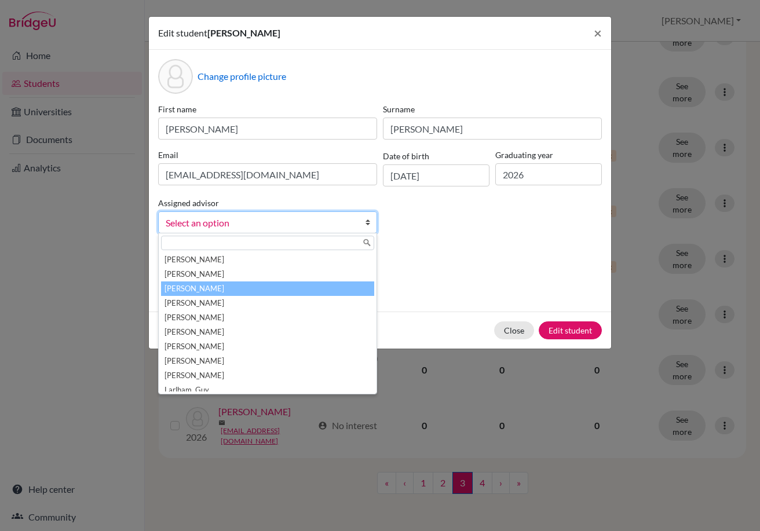
scroll to position [151, 0]
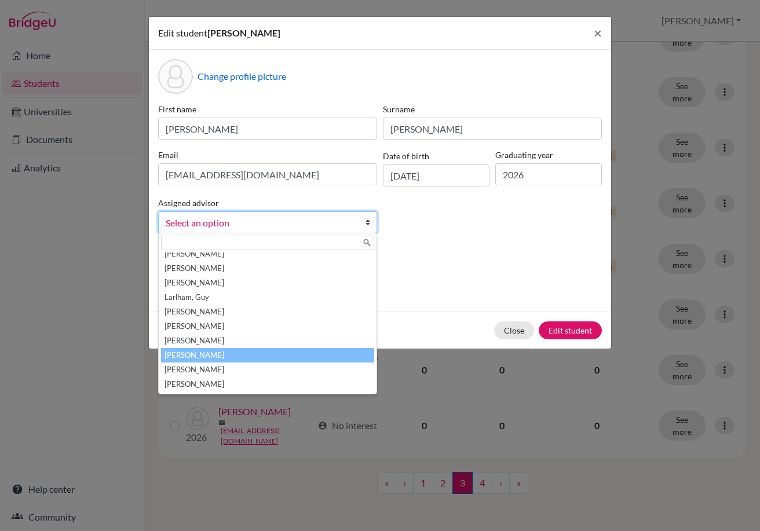
click at [280, 353] on li "[PERSON_NAME]" at bounding box center [267, 355] width 213 height 14
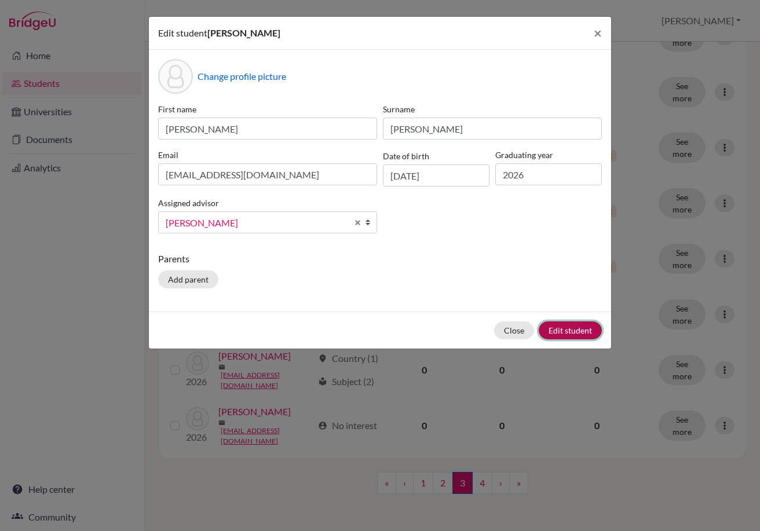
click at [566, 329] on button "Edit student" at bounding box center [569, 330] width 63 height 18
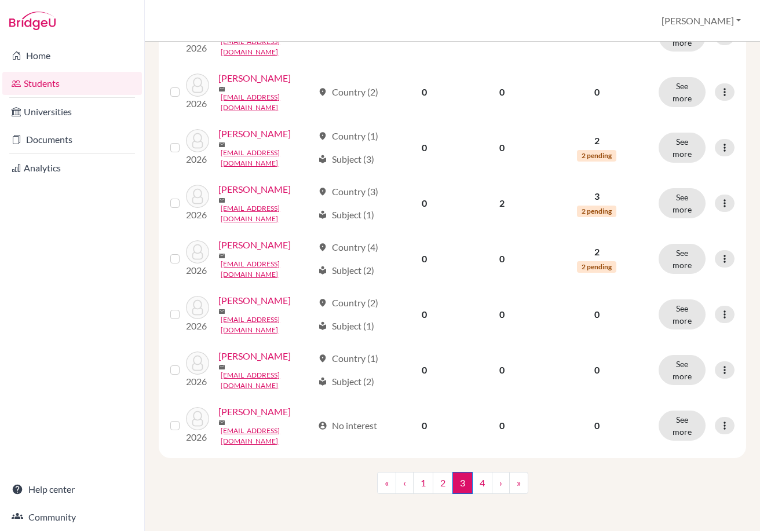
scroll to position [1158, 0]
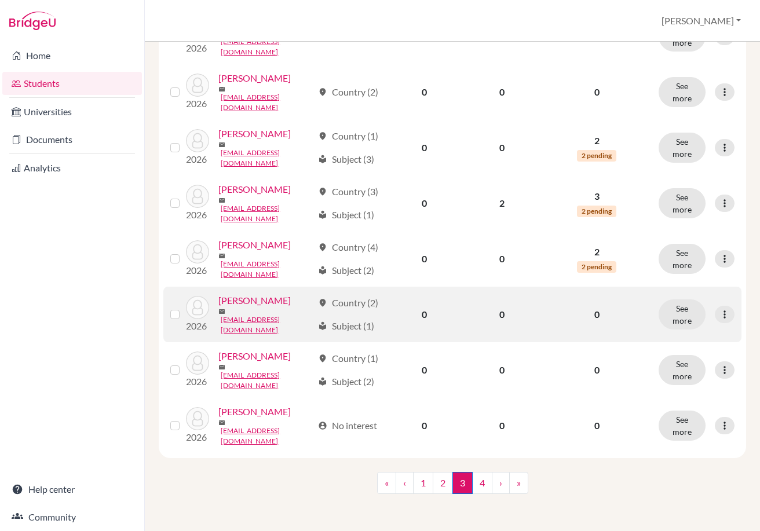
click at [723, 329] on div "See more Edit student Send Message Reset Password" at bounding box center [696, 314] width 76 height 30
click at [718, 320] on icon at bounding box center [724, 315] width 12 height 12
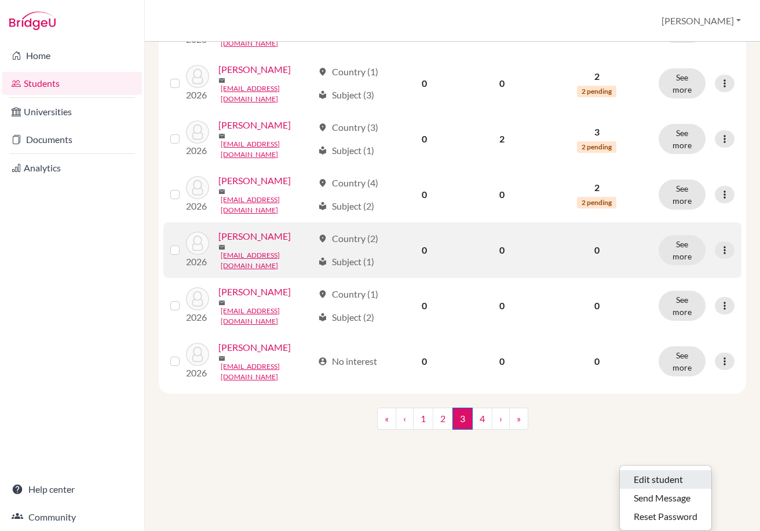
click at [674, 470] on button "Edit student" at bounding box center [664, 479] width 91 height 19
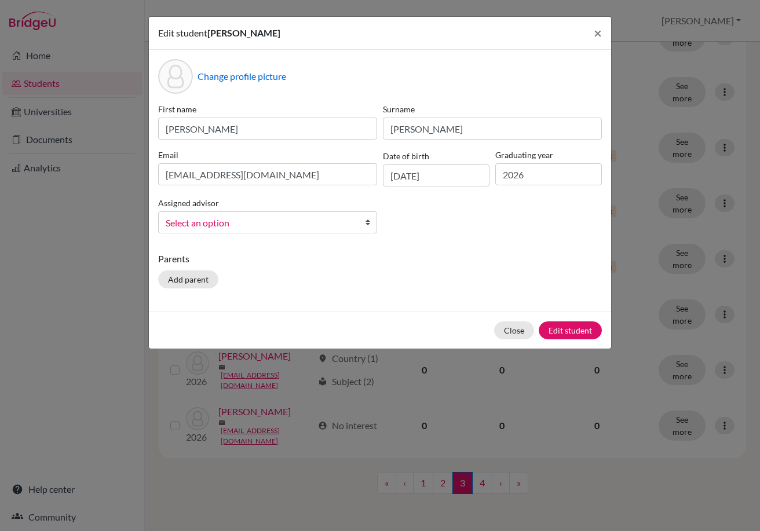
click at [285, 215] on span "Select an option" at bounding box center [260, 222] width 189 height 15
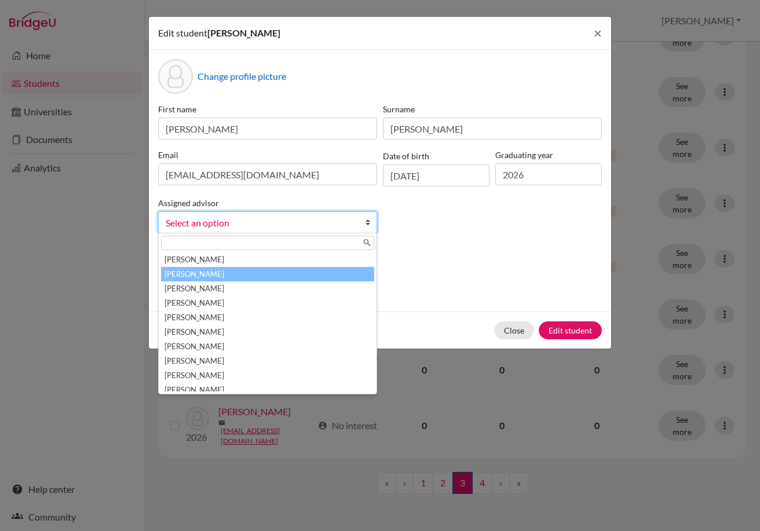
scroll to position [116, 0]
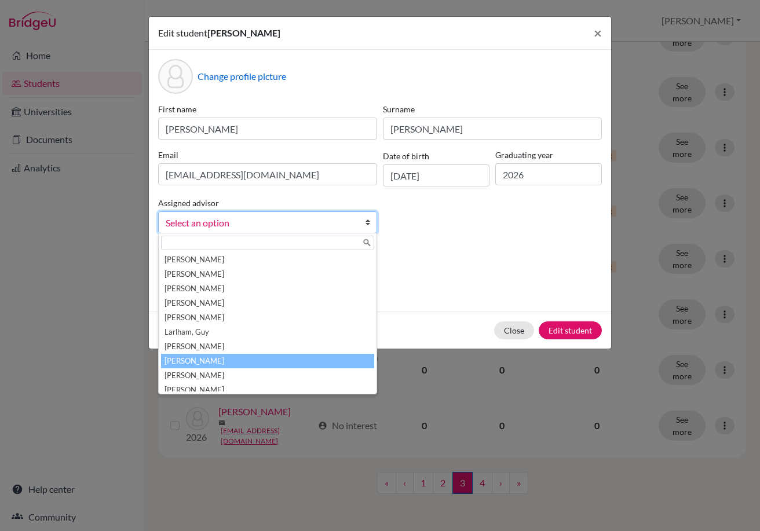
click at [262, 355] on li "[PERSON_NAME]" at bounding box center [267, 361] width 213 height 14
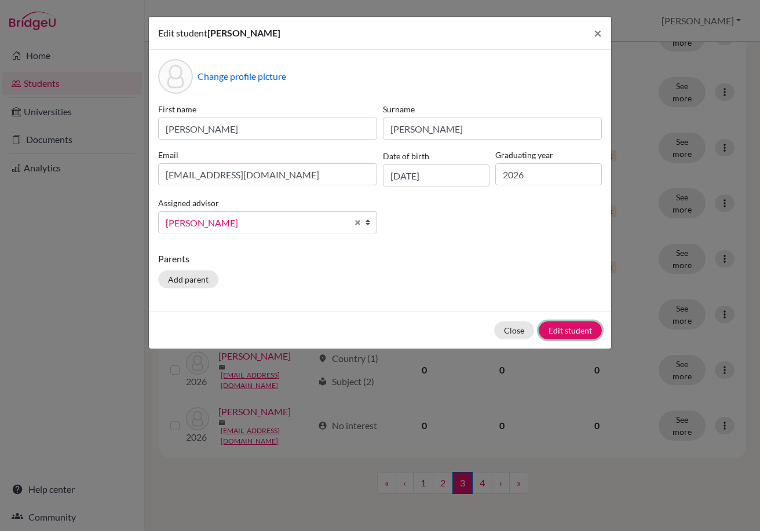
click at [557, 332] on button "Edit student" at bounding box center [569, 330] width 63 height 18
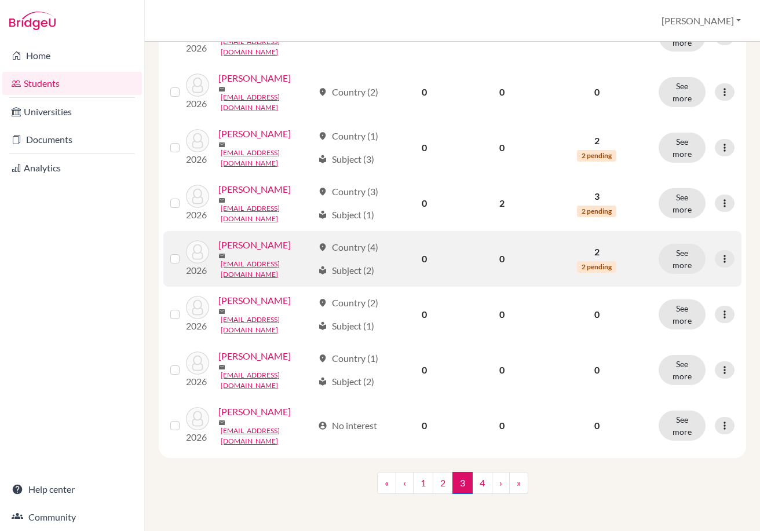
scroll to position [1047, 0]
click at [718, 265] on icon at bounding box center [724, 259] width 12 height 12
click at [665, 464] on button "Edit student" at bounding box center [664, 473] width 91 height 19
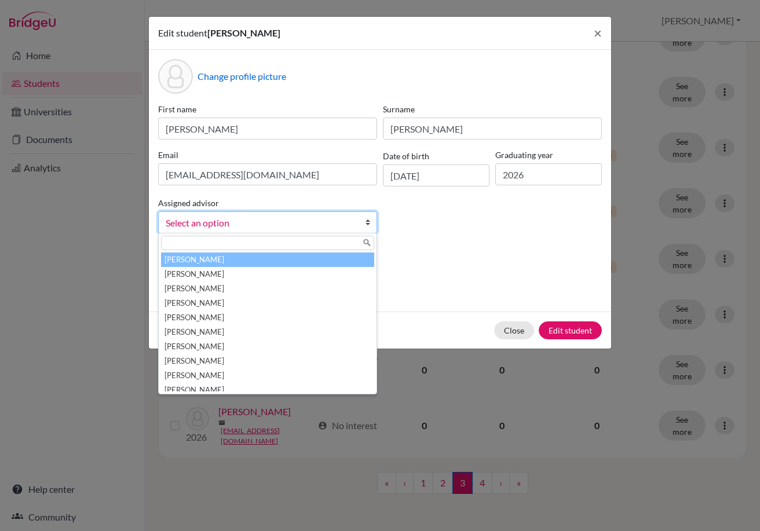
click at [285, 229] on span "Select an option" at bounding box center [260, 222] width 189 height 15
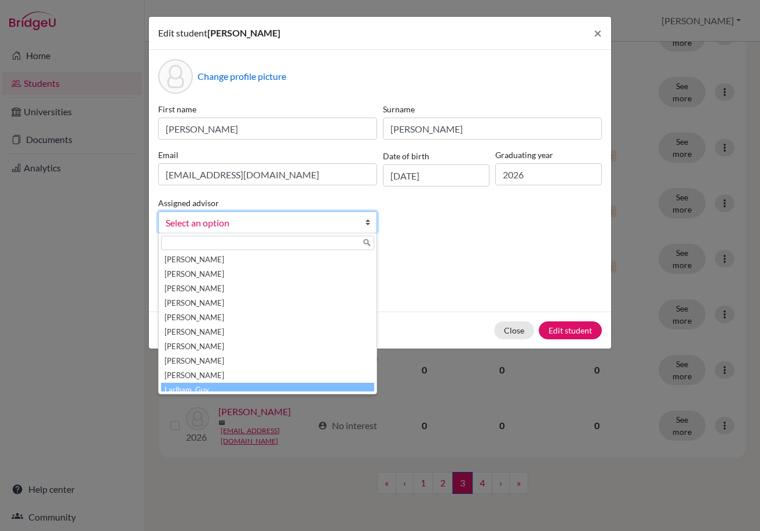
scroll to position [116, 0]
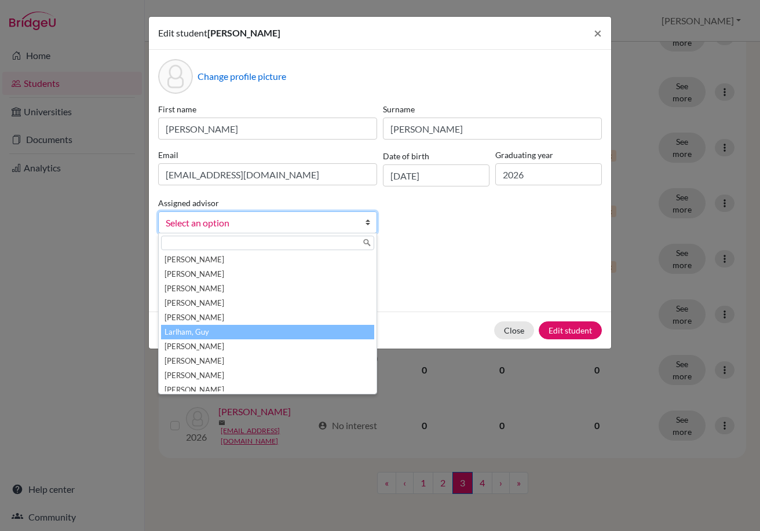
click at [258, 329] on li "Larlham, Guy" at bounding box center [267, 332] width 213 height 14
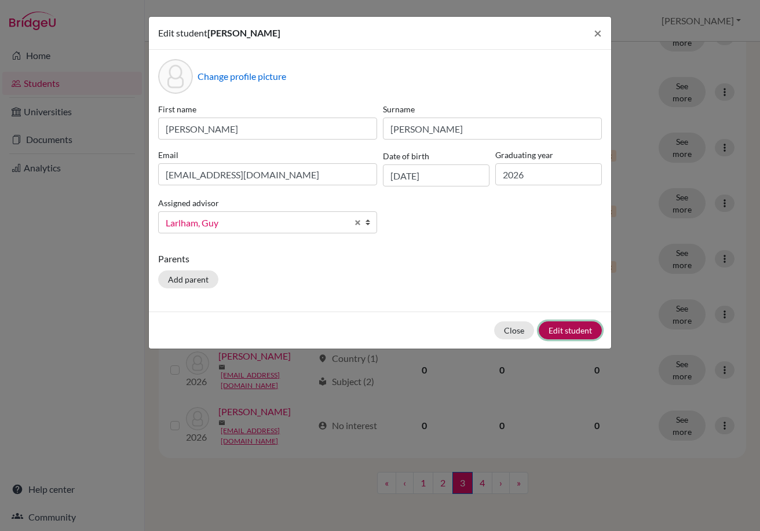
click at [562, 333] on button "Edit student" at bounding box center [569, 330] width 63 height 18
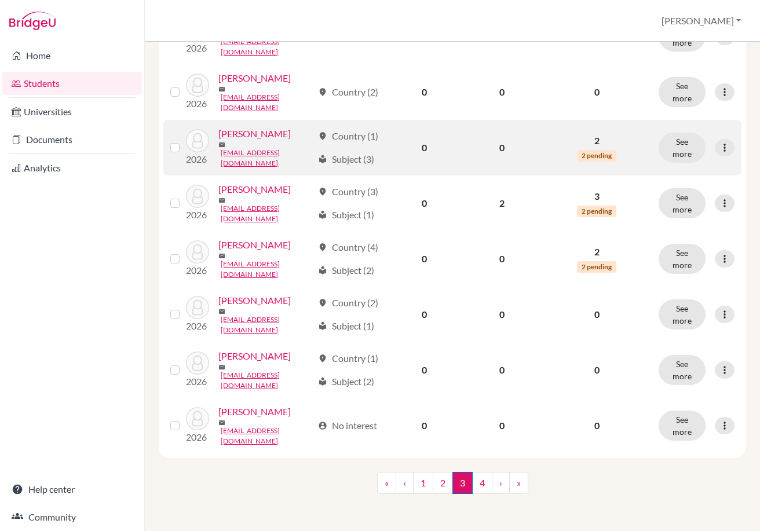
scroll to position [1158, 0]
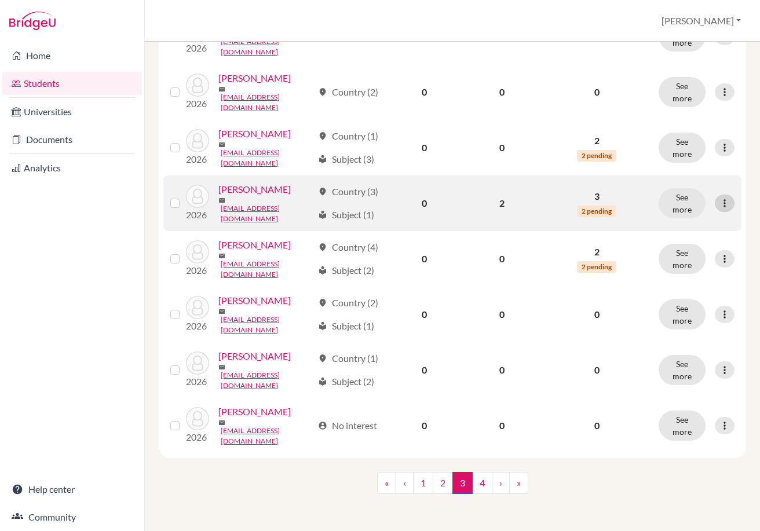
click at [718, 209] on icon at bounding box center [724, 203] width 12 height 12
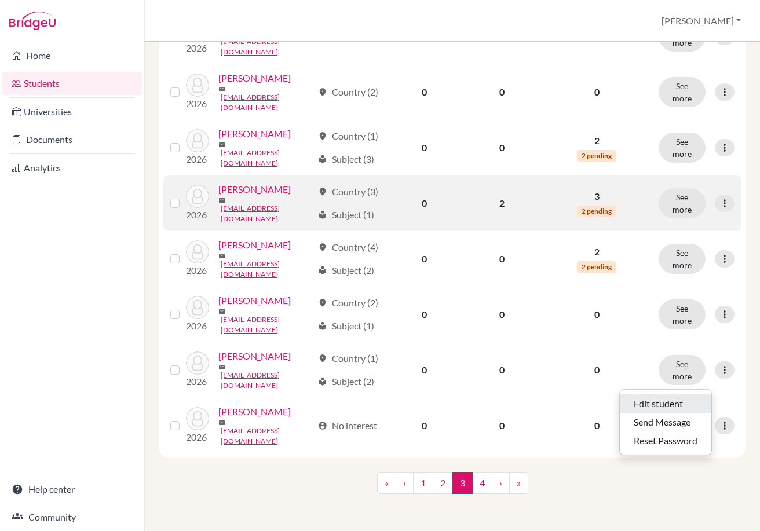
click at [653, 394] on button "Edit student" at bounding box center [664, 403] width 91 height 19
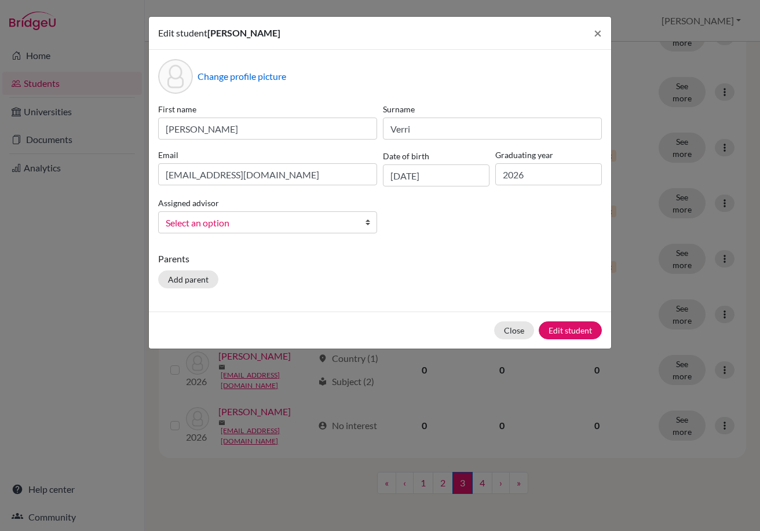
click at [339, 225] on span "Select an option" at bounding box center [260, 222] width 189 height 15
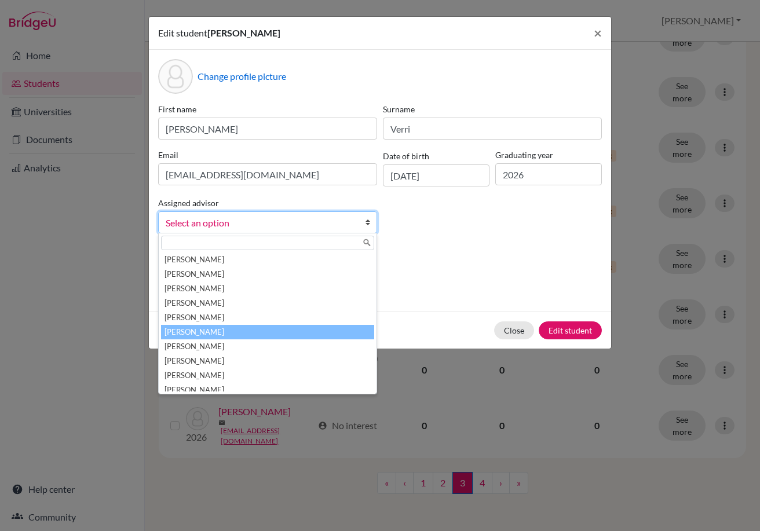
scroll to position [116, 0]
click at [300, 327] on li "Larlham, Guy" at bounding box center [267, 332] width 213 height 14
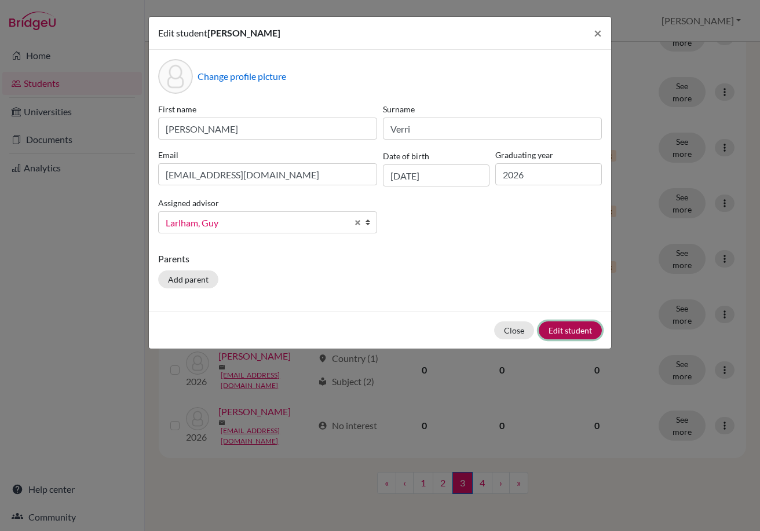
click at [582, 325] on button "Edit student" at bounding box center [569, 330] width 63 height 18
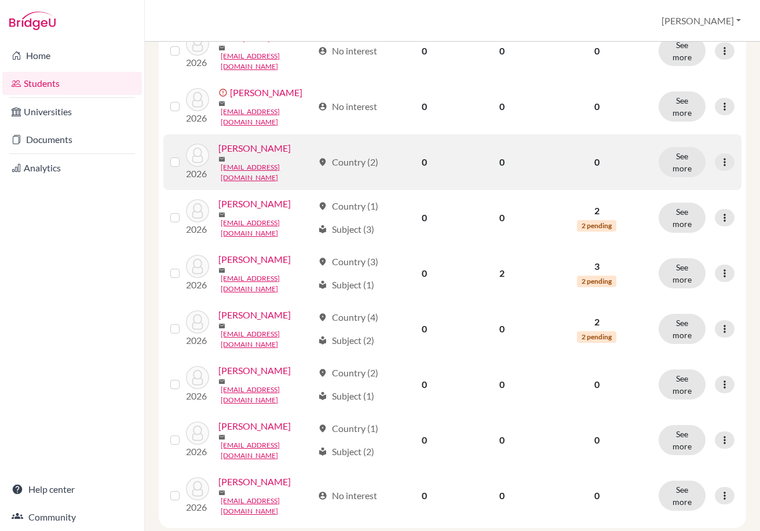
scroll to position [984, 0]
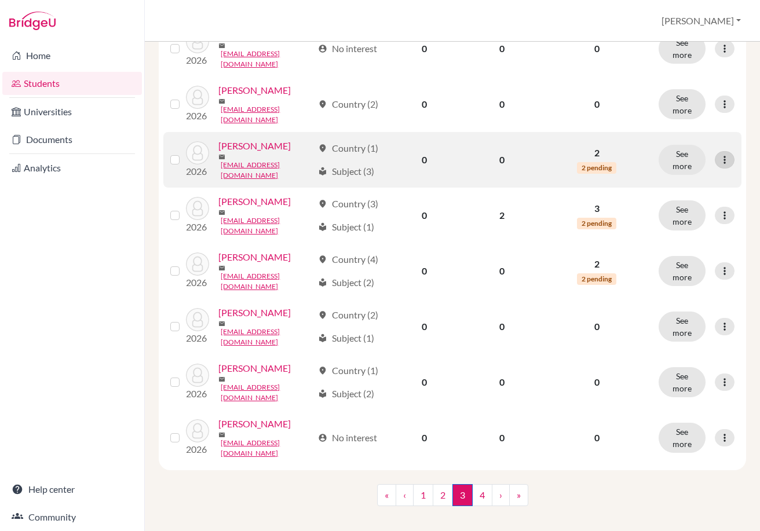
click at [714, 168] on div at bounding box center [724, 159] width 20 height 17
click at [654, 350] on button "Edit student" at bounding box center [664, 345] width 91 height 19
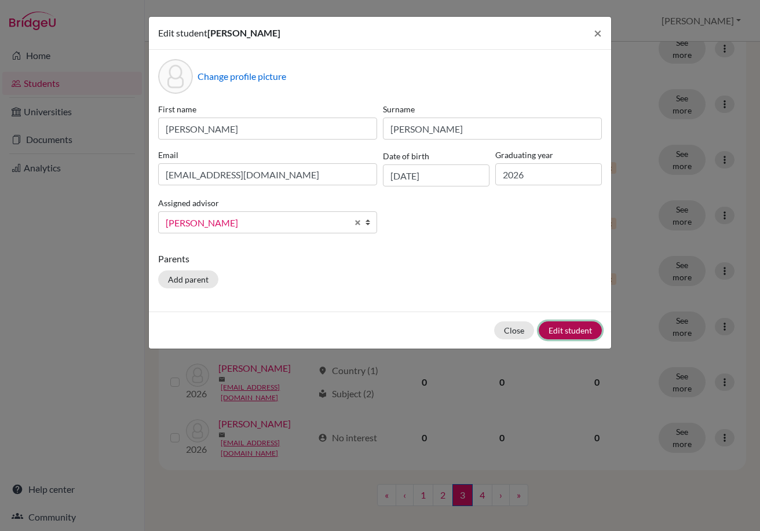
click at [595, 329] on button "Edit student" at bounding box center [569, 330] width 63 height 18
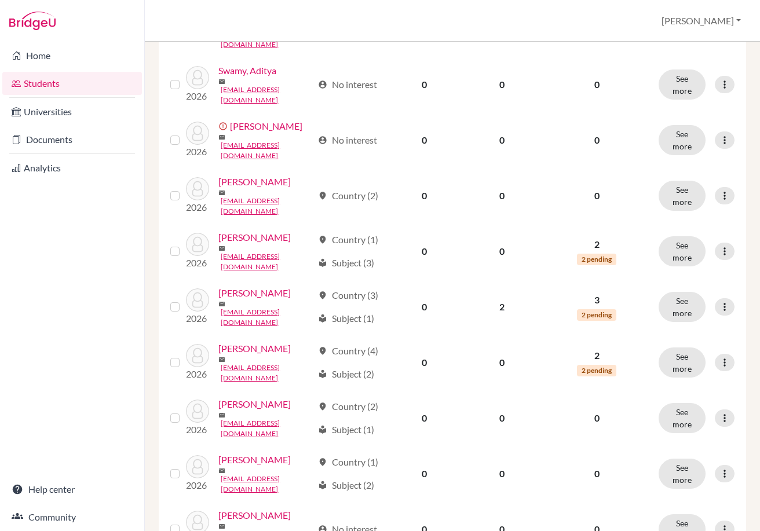
scroll to position [926, 0]
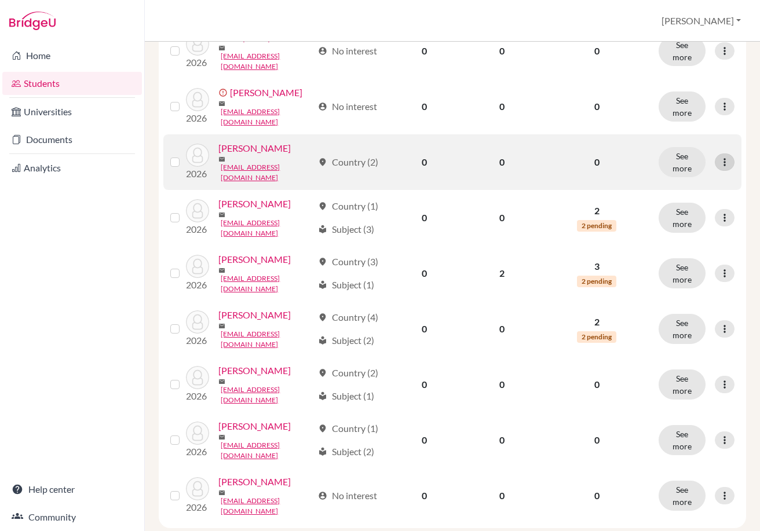
click at [718, 168] on icon at bounding box center [724, 162] width 12 height 12
click at [652, 328] on button "Edit student" at bounding box center [664, 328] width 91 height 19
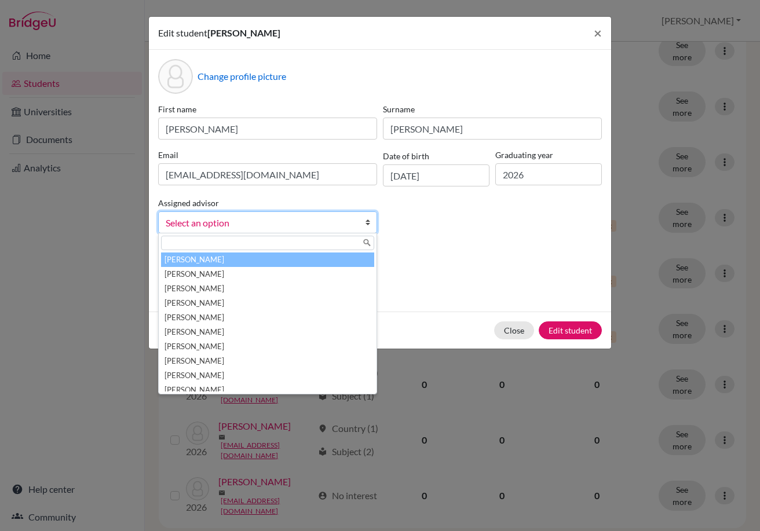
click at [287, 229] on span "Select an option" at bounding box center [260, 222] width 189 height 15
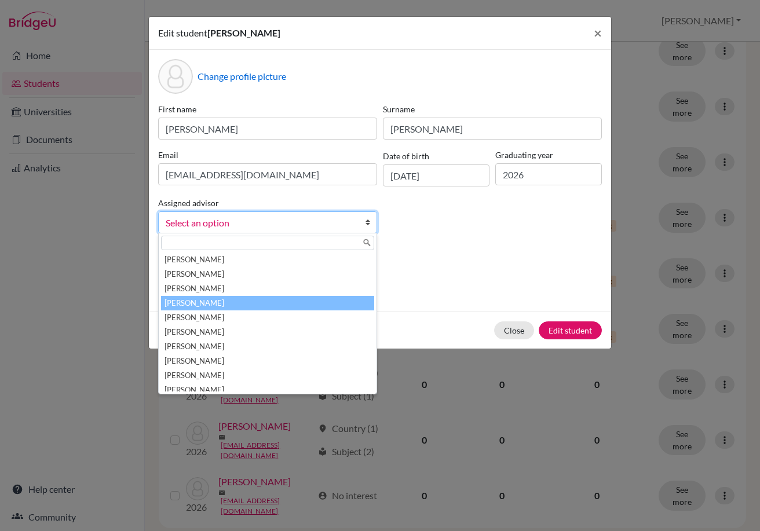
scroll to position [116, 0]
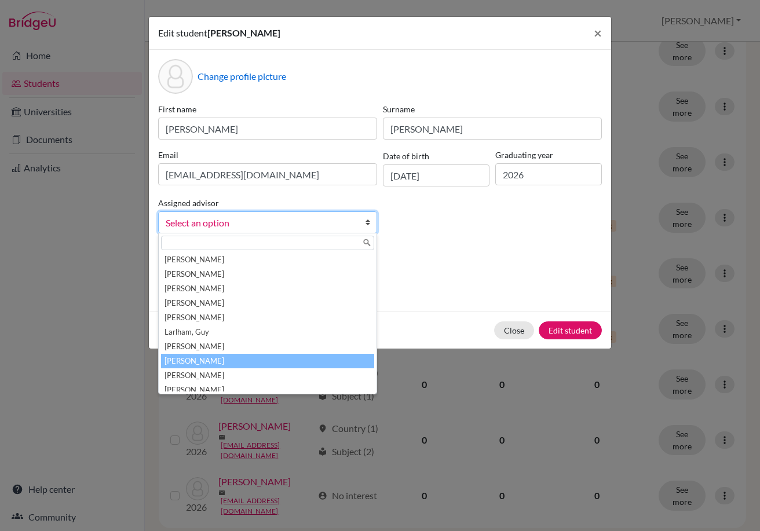
click at [267, 362] on li "[PERSON_NAME]" at bounding box center [267, 361] width 213 height 14
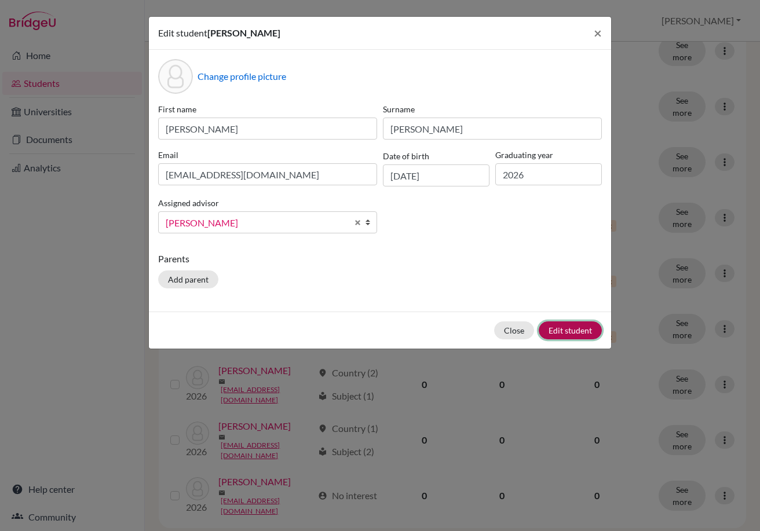
click at [598, 329] on button "Edit student" at bounding box center [569, 330] width 63 height 18
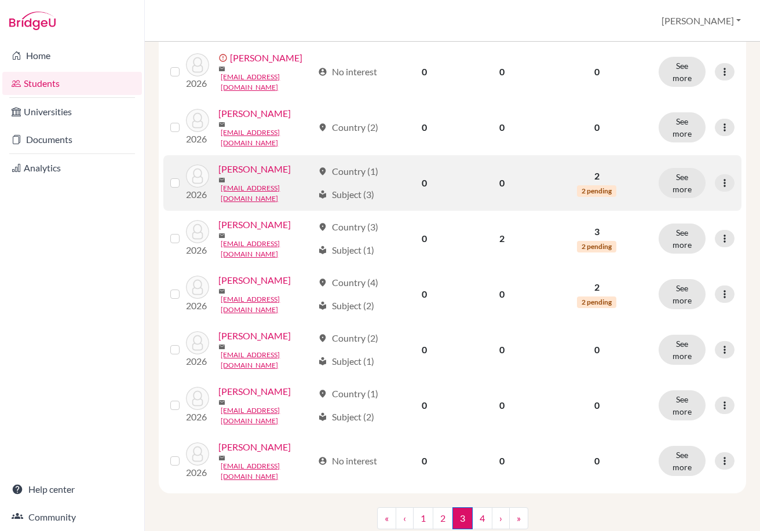
scroll to position [984, 0]
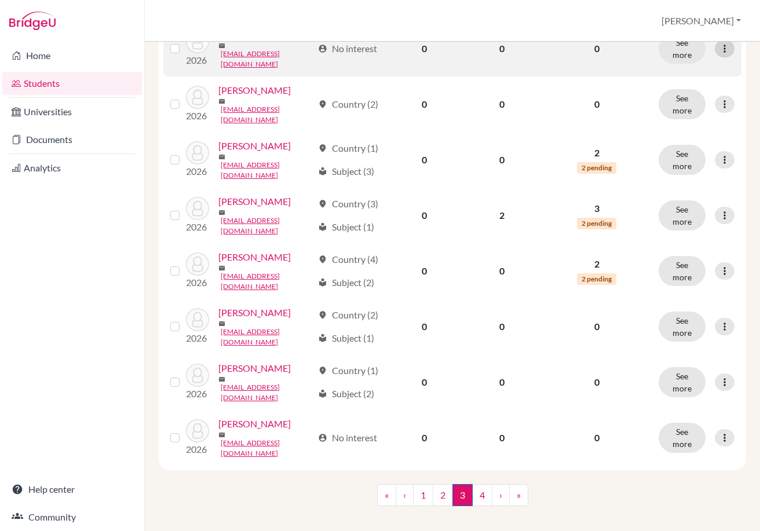
click at [720, 54] on icon at bounding box center [724, 49] width 12 height 12
click at [654, 209] on button "Edit student" at bounding box center [671, 207] width 105 height 19
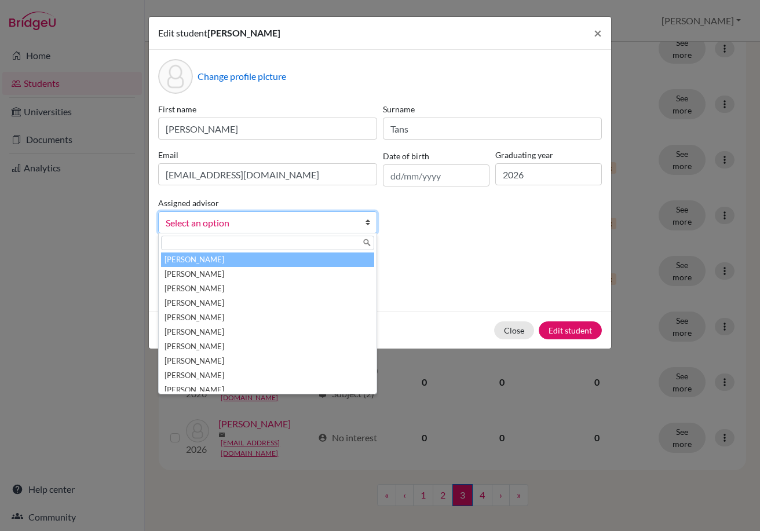
click at [313, 222] on span "Select an option" at bounding box center [260, 222] width 189 height 15
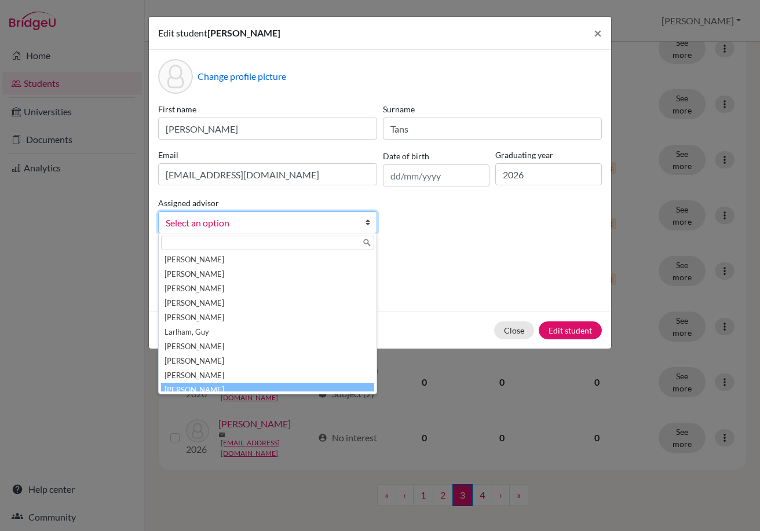
scroll to position [122, 0]
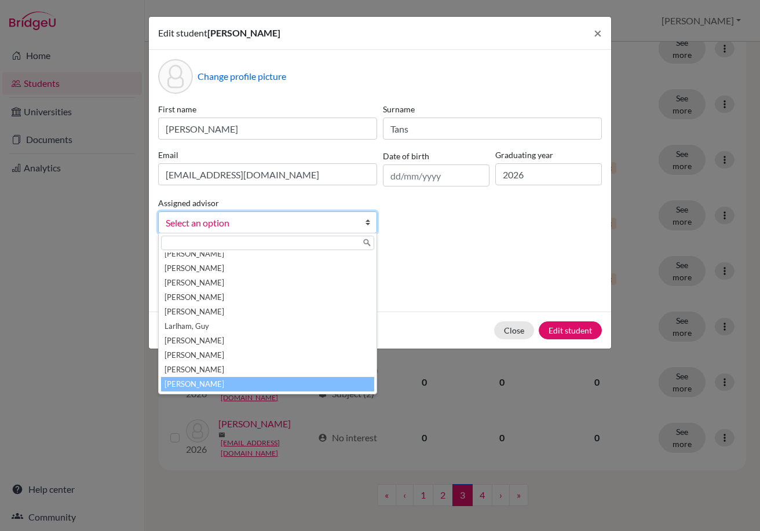
click at [274, 380] on li "[PERSON_NAME]" at bounding box center [267, 384] width 213 height 14
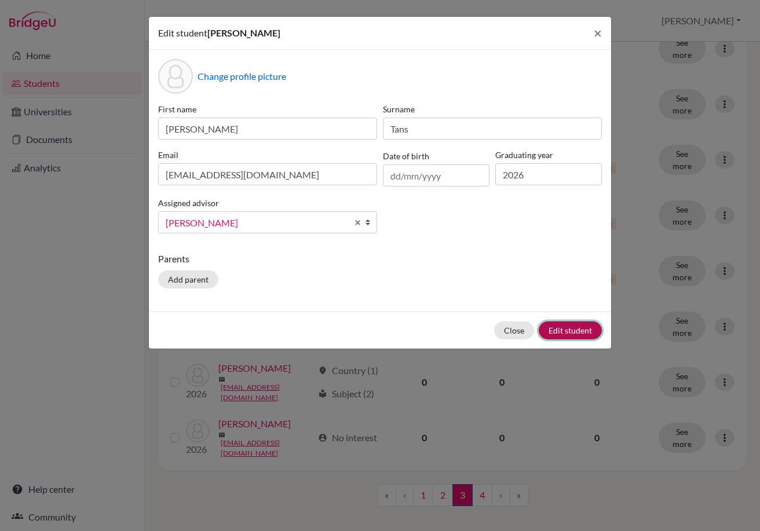
click at [565, 330] on button "Edit student" at bounding box center [569, 330] width 63 height 18
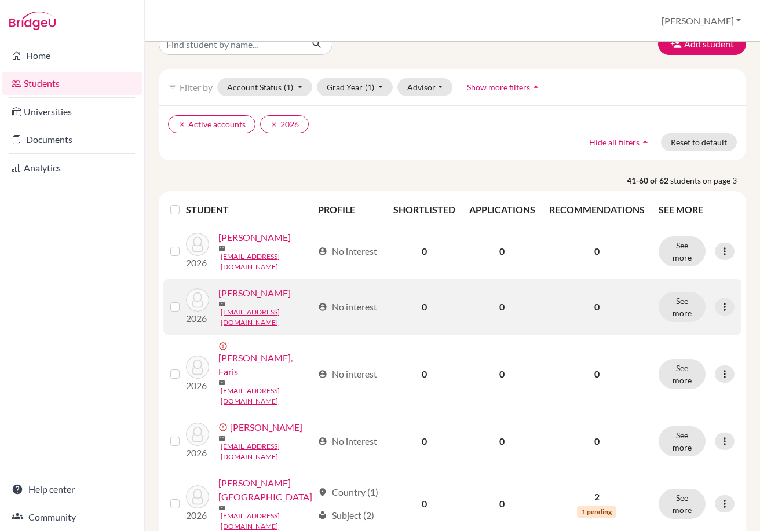
scroll to position [174, 0]
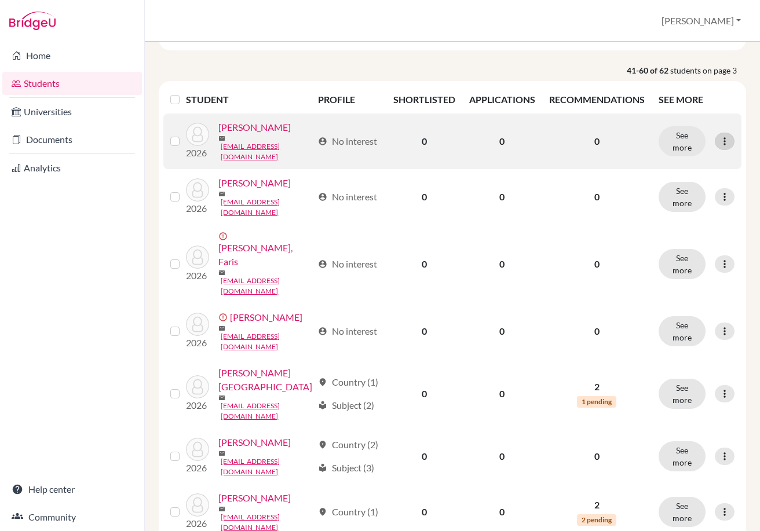
click at [718, 147] on icon at bounding box center [724, 141] width 12 height 12
click at [674, 175] on button "Edit student" at bounding box center [664, 175] width 91 height 19
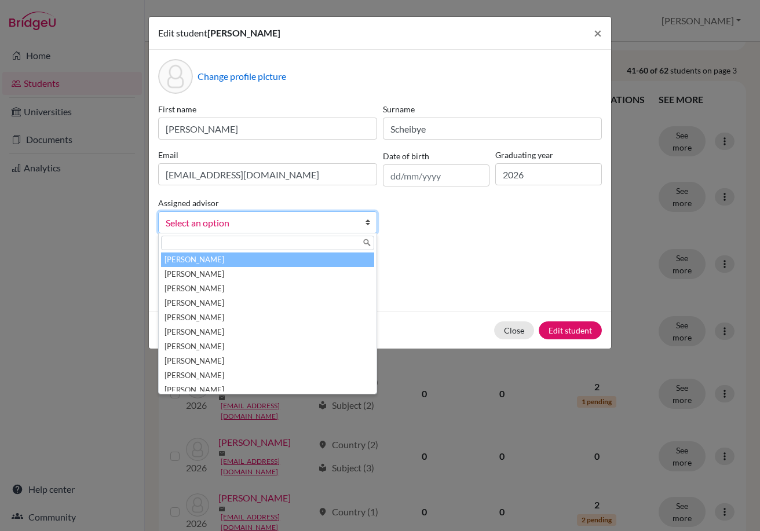
click at [318, 218] on span "Select an option" at bounding box center [260, 222] width 189 height 15
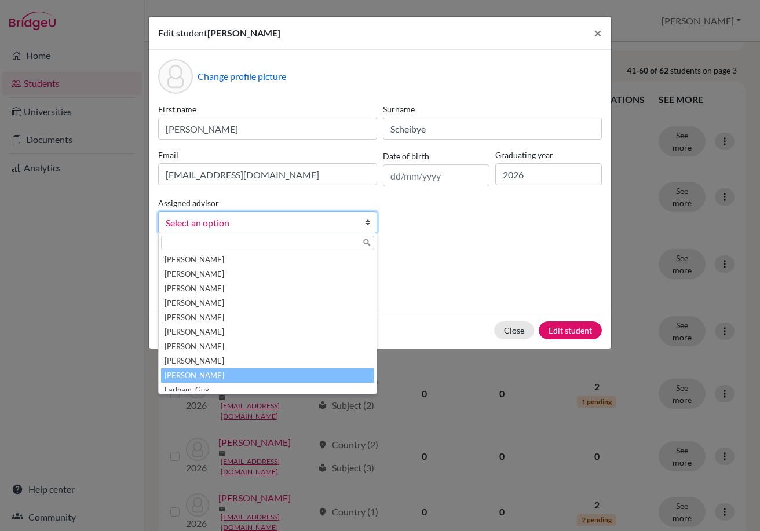
scroll to position [116, 0]
click at [268, 378] on li "[PERSON_NAME]" at bounding box center [267, 375] width 213 height 14
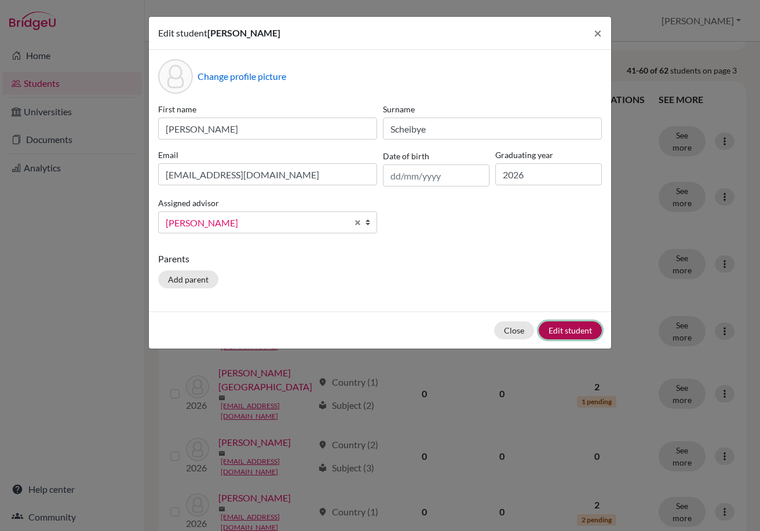
click at [583, 329] on button "Edit student" at bounding box center [569, 330] width 63 height 18
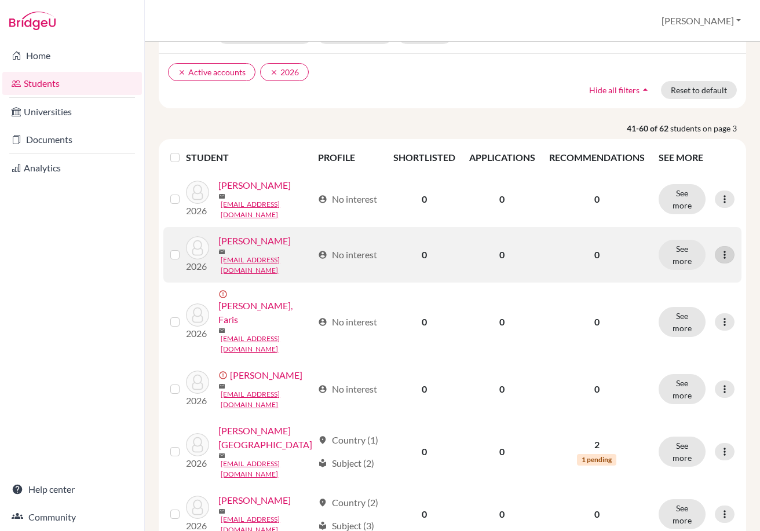
click at [720, 261] on icon at bounding box center [724, 255] width 12 height 12
click at [676, 310] on button "Edit student" at bounding box center [664, 308] width 91 height 19
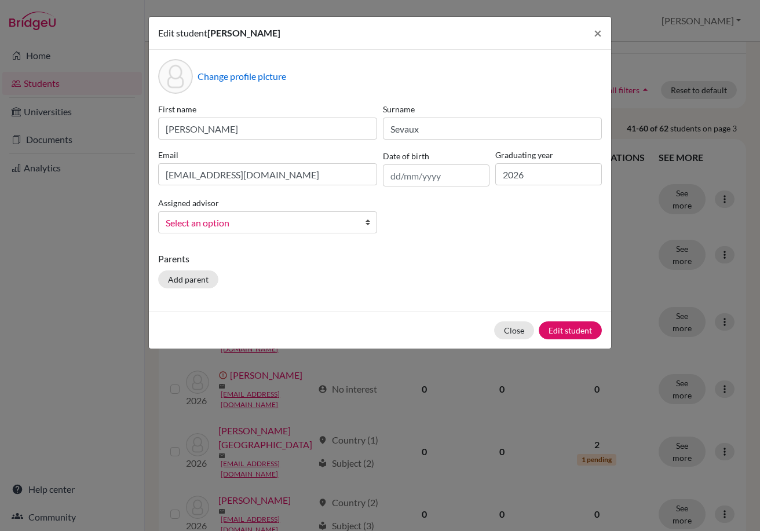
click at [241, 218] on span "Select an option" at bounding box center [260, 222] width 189 height 15
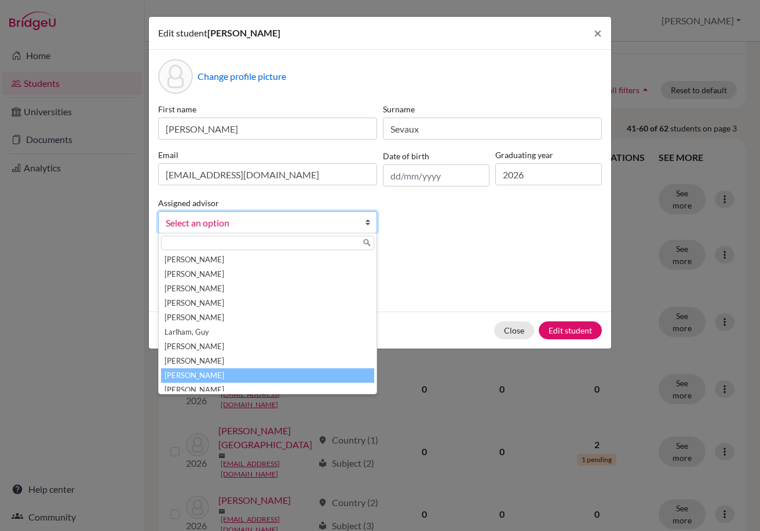
scroll to position [122, 0]
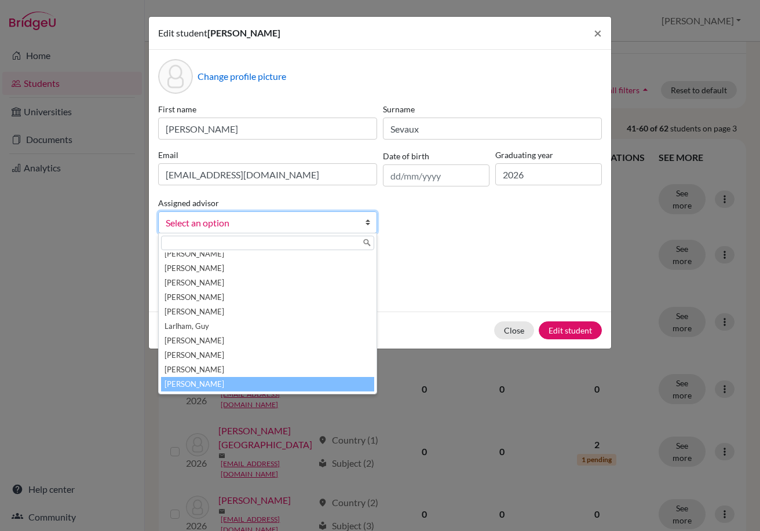
click at [240, 385] on li "[PERSON_NAME]" at bounding box center [267, 384] width 213 height 14
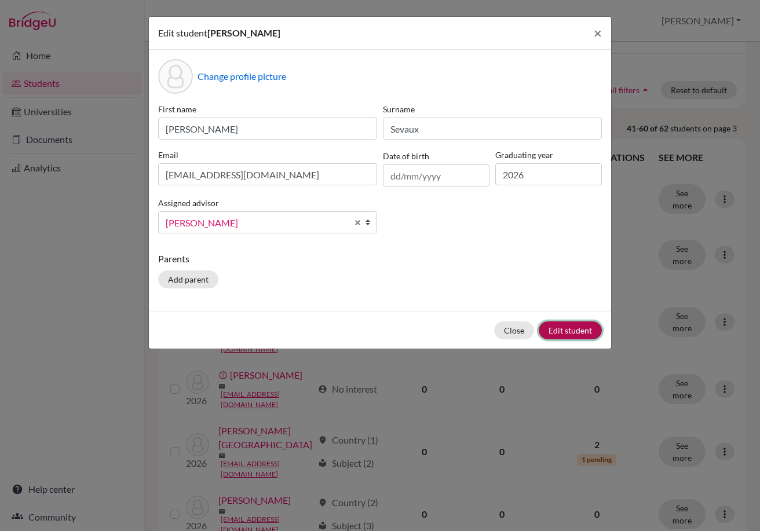
click at [551, 328] on button "Edit student" at bounding box center [569, 330] width 63 height 18
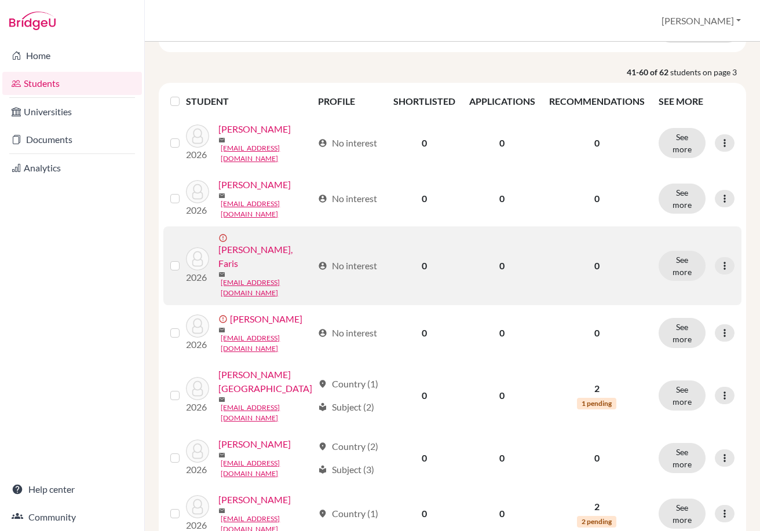
scroll to position [174, 0]
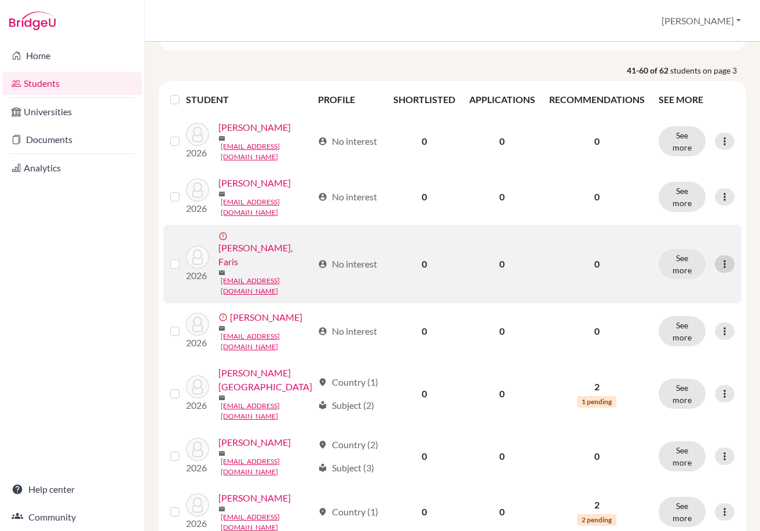
click at [718, 270] on icon at bounding box center [724, 264] width 12 height 12
click at [685, 321] on button "Edit student" at bounding box center [671, 326] width 105 height 19
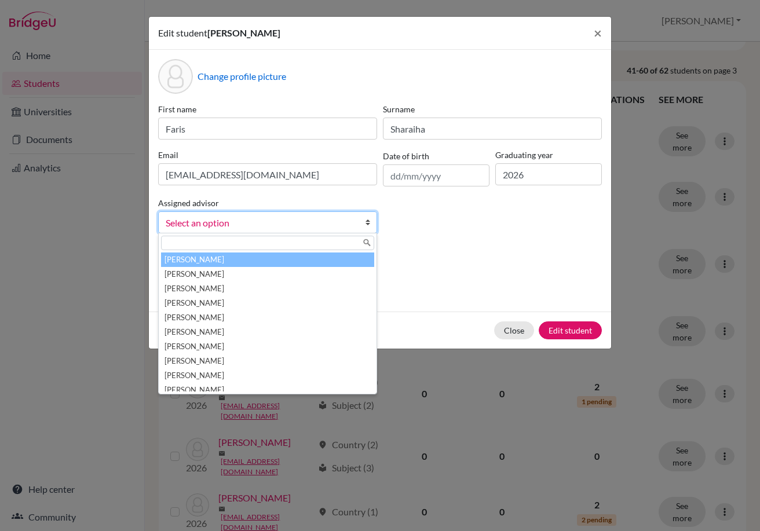
click at [225, 219] on span "Select an option" at bounding box center [260, 222] width 189 height 15
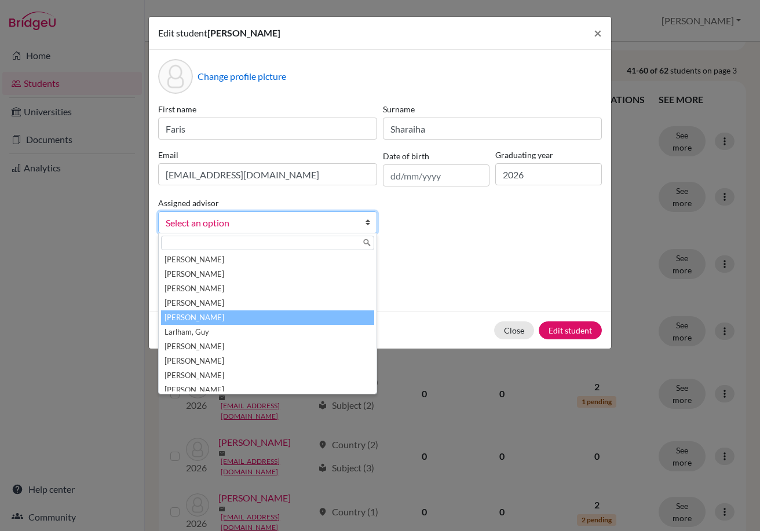
scroll to position [151, 0]
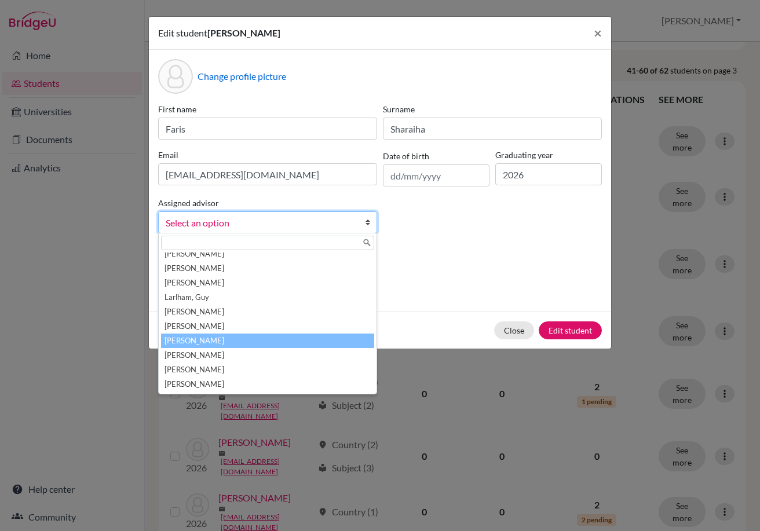
click at [222, 338] on li "[PERSON_NAME]" at bounding box center [267, 340] width 213 height 14
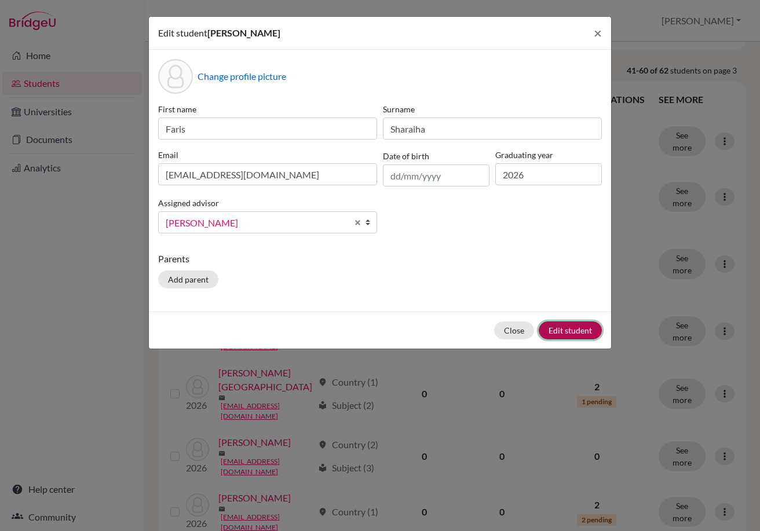
click at [583, 329] on button "Edit student" at bounding box center [569, 330] width 63 height 18
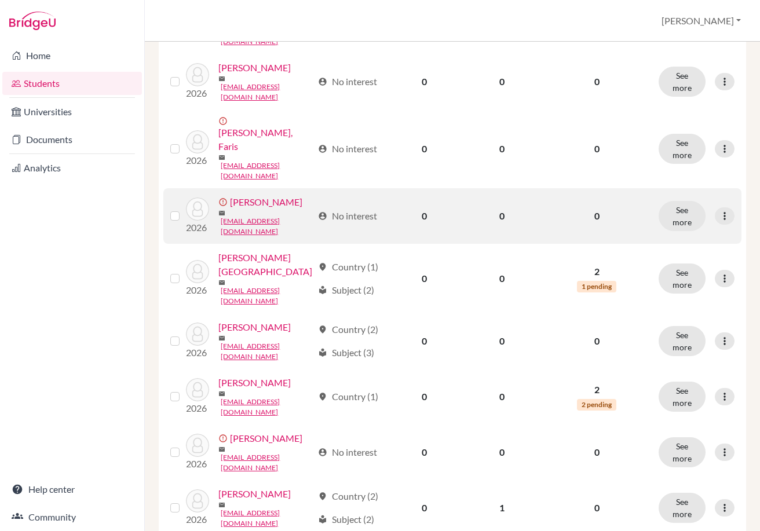
scroll to position [289, 0]
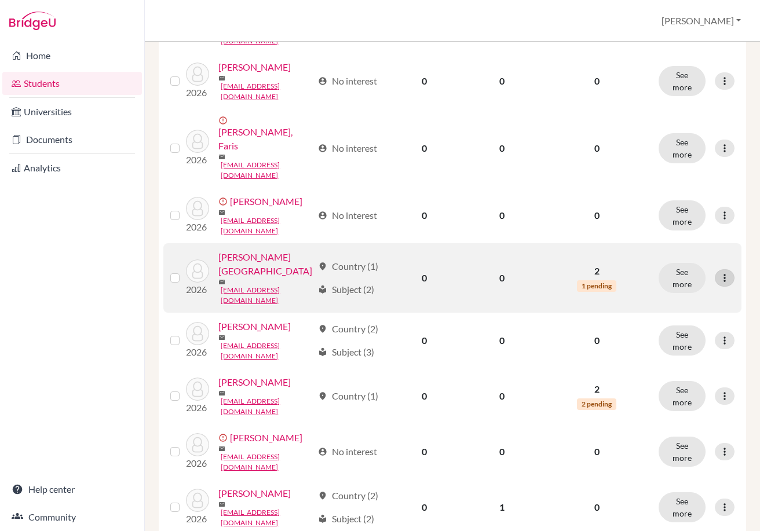
click at [718, 284] on icon at bounding box center [724, 278] width 12 height 12
click at [658, 341] on button "Edit student" at bounding box center [664, 336] width 91 height 19
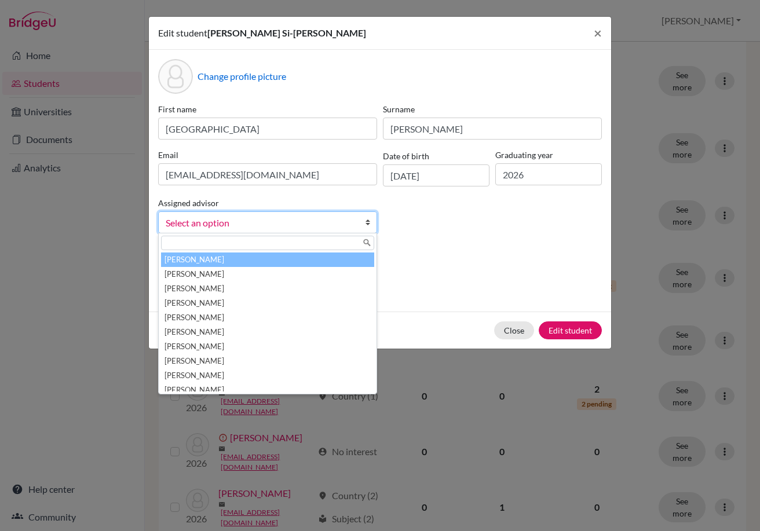
click at [278, 229] on span "Select an option" at bounding box center [260, 222] width 189 height 15
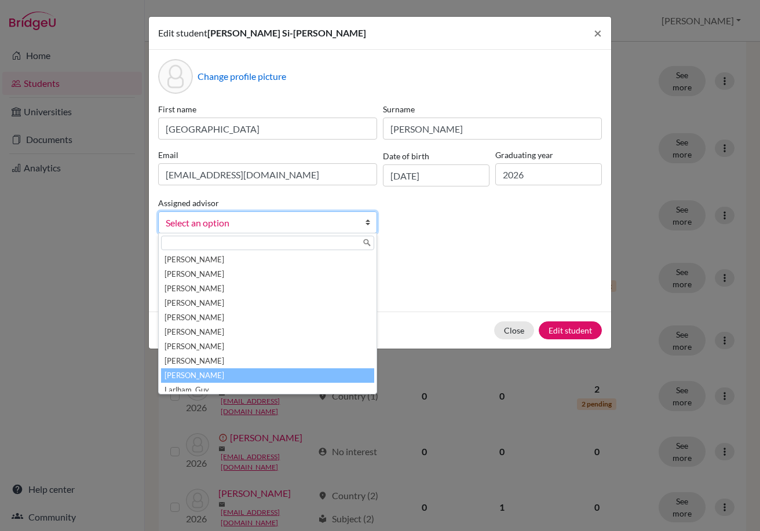
scroll to position [116, 0]
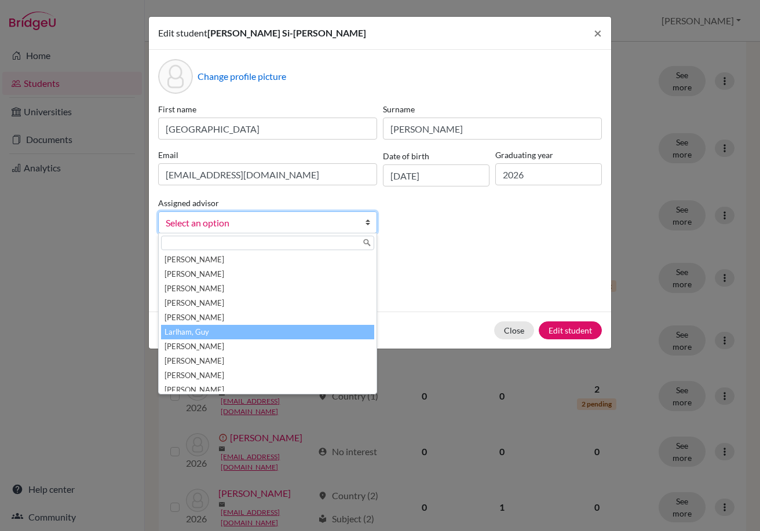
click at [264, 334] on li "Larlham, Guy" at bounding box center [267, 332] width 213 height 14
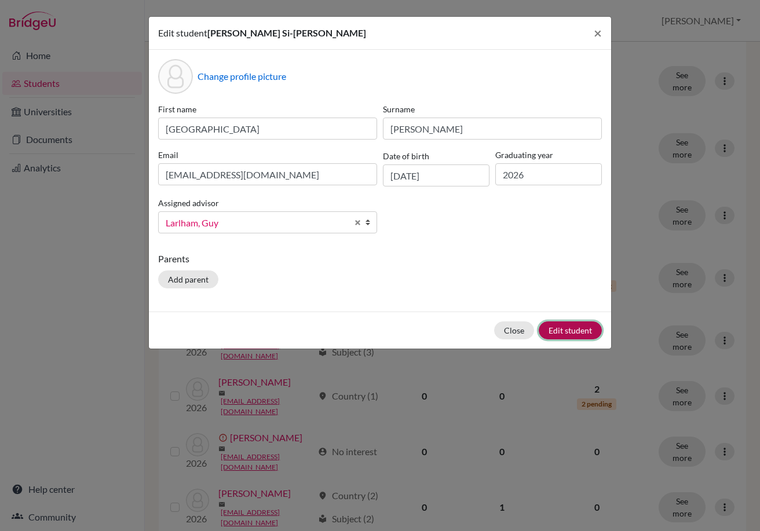
click at [564, 332] on button "Edit student" at bounding box center [569, 330] width 63 height 18
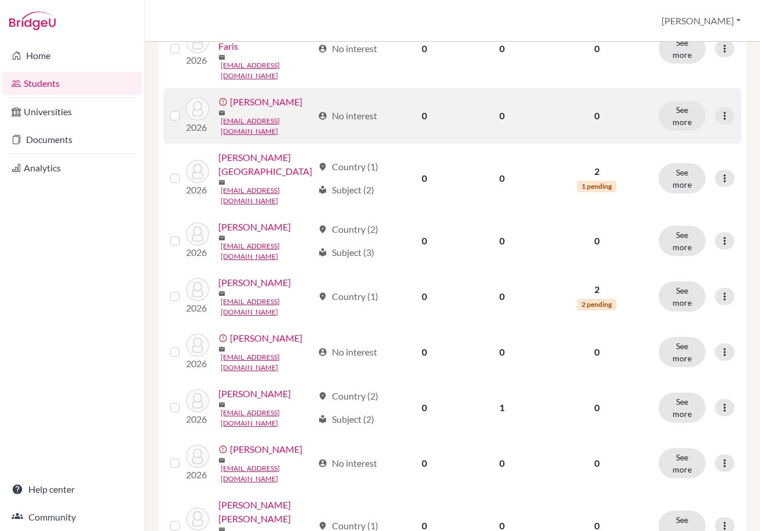
scroll to position [405, 0]
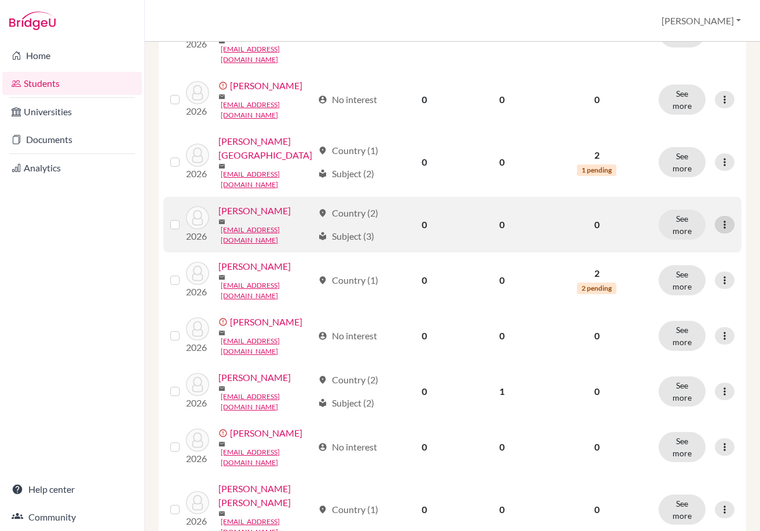
click at [718, 230] on icon at bounding box center [724, 225] width 12 height 12
click at [681, 292] on button "Edit student" at bounding box center [664, 296] width 91 height 19
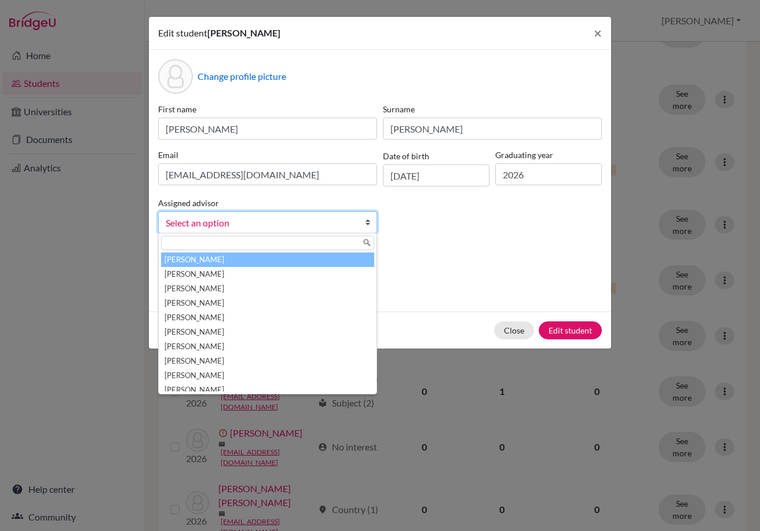
click at [288, 223] on span "Select an option" at bounding box center [260, 222] width 189 height 15
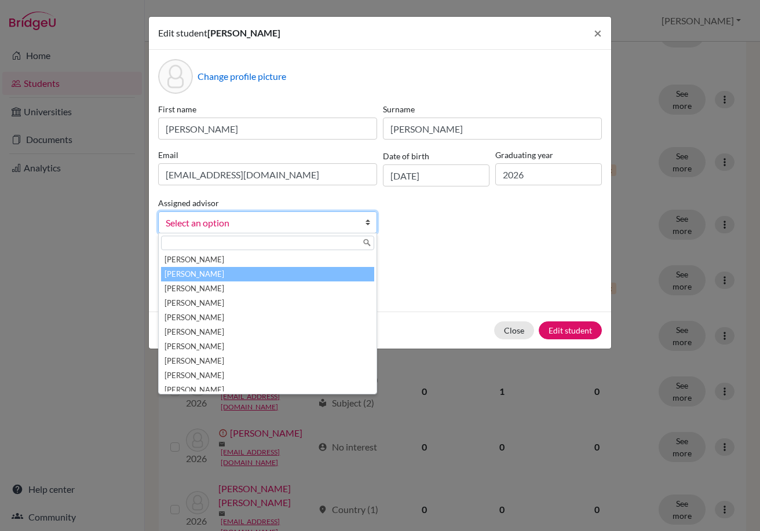
click at [278, 277] on li "[PERSON_NAME]" at bounding box center [267, 274] width 213 height 14
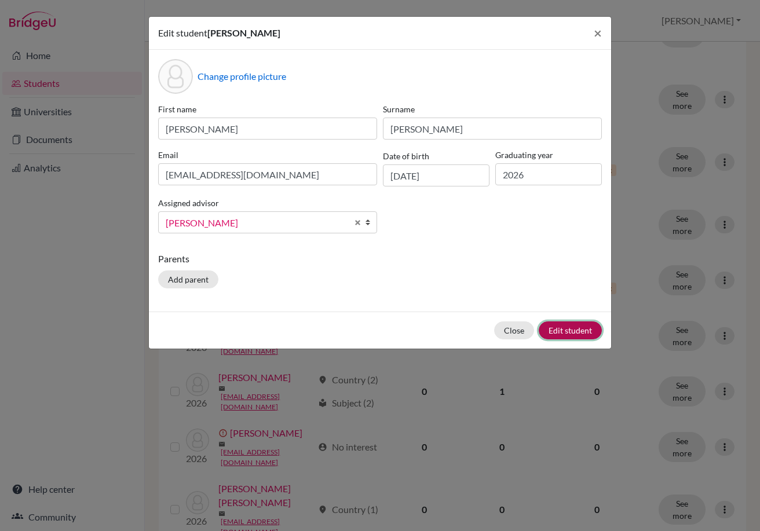
click at [579, 331] on button "Edit student" at bounding box center [569, 330] width 63 height 18
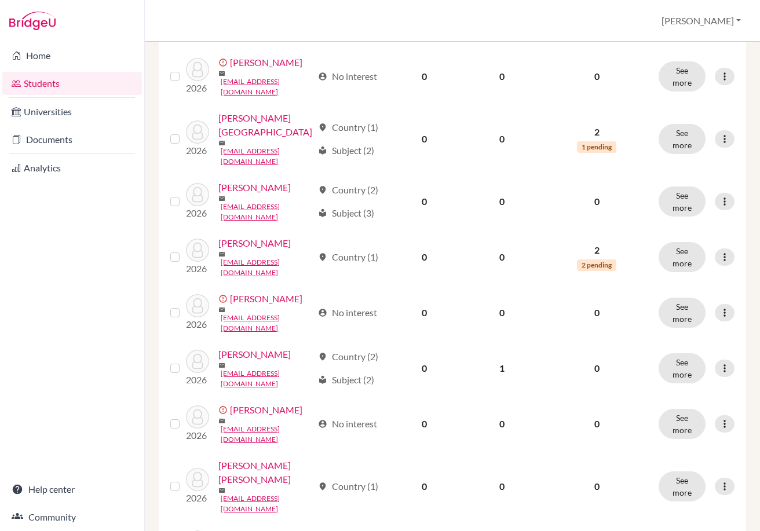
scroll to position [463, 0]
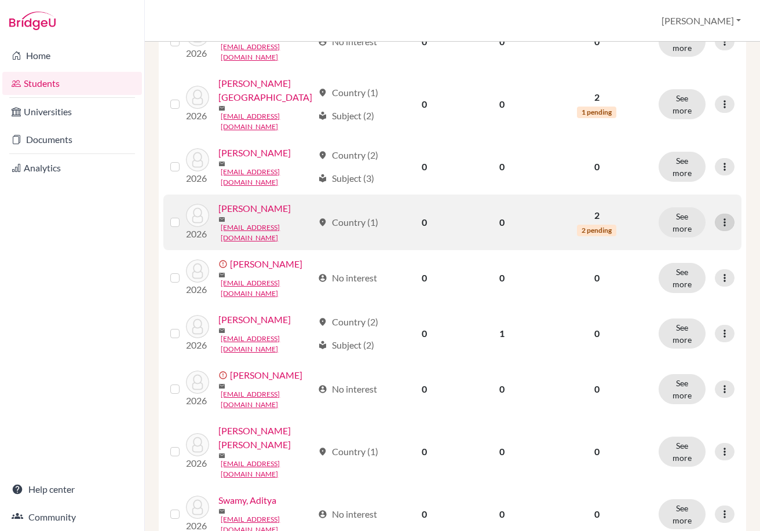
click at [718, 228] on icon at bounding box center [724, 223] width 12 height 12
click at [685, 300] on button "Edit student" at bounding box center [664, 301] width 91 height 19
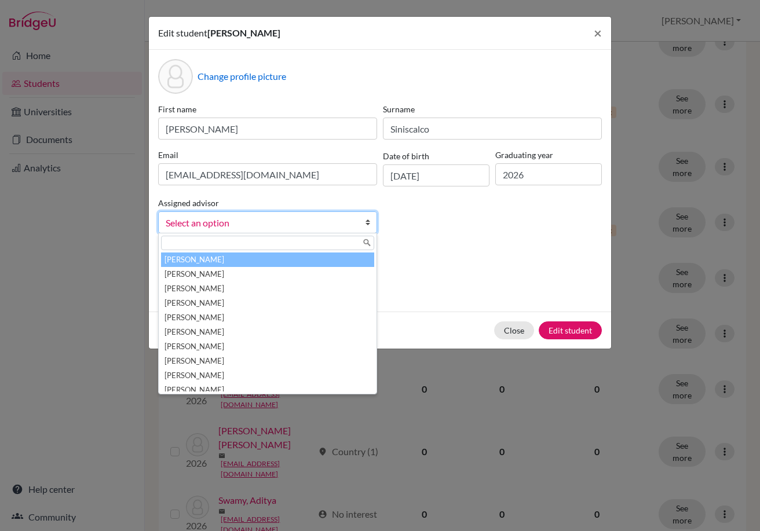
click at [326, 221] on span "Select an option" at bounding box center [260, 222] width 189 height 15
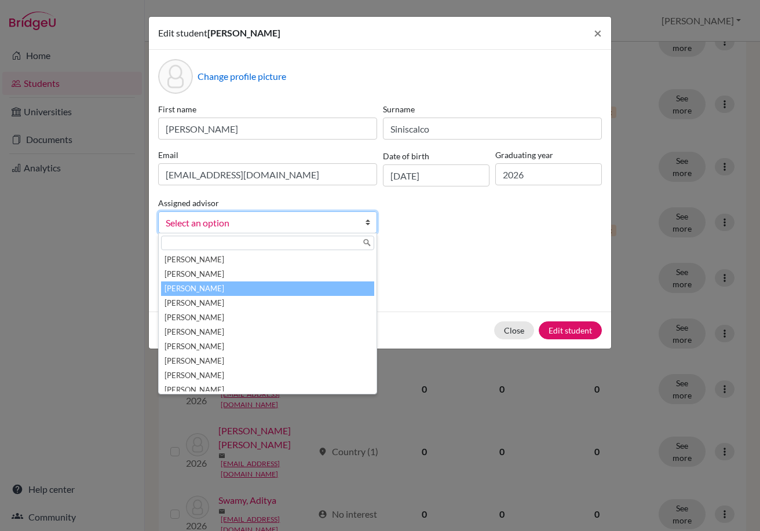
scroll to position [116, 0]
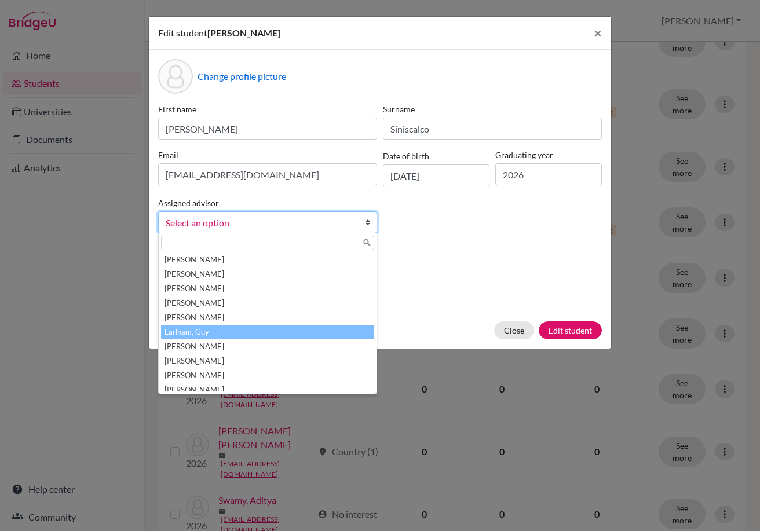
click at [313, 335] on li "Larlham, Guy" at bounding box center [267, 332] width 213 height 14
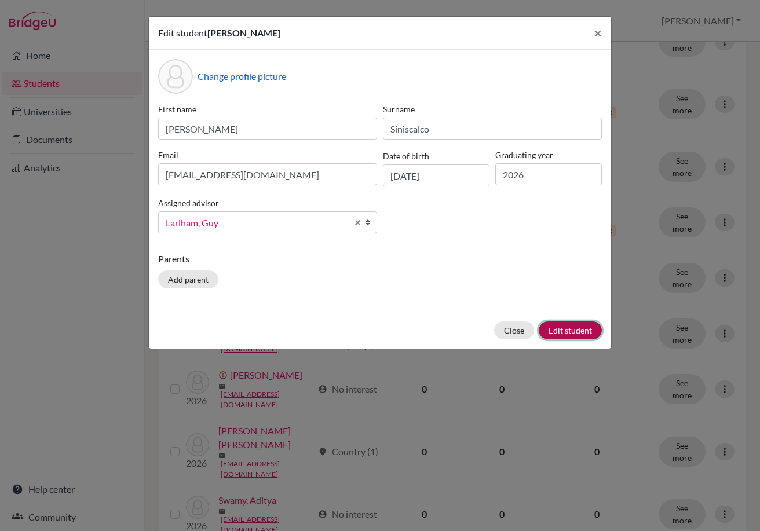
click at [591, 330] on button "Edit student" at bounding box center [569, 330] width 63 height 18
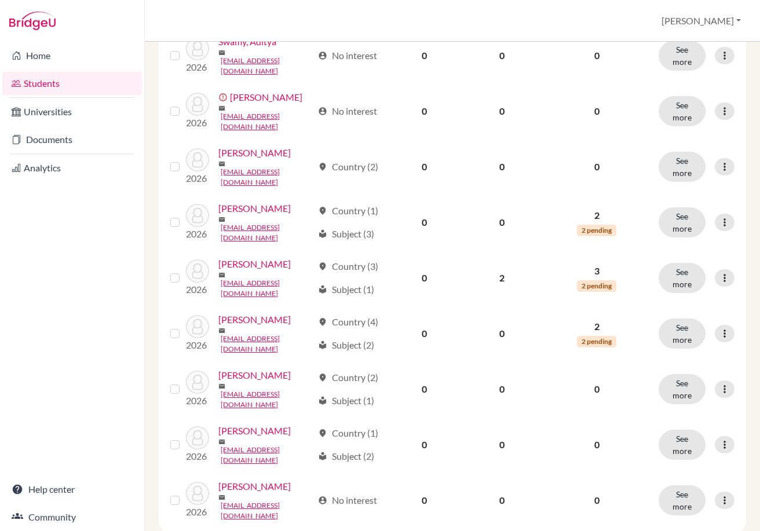
scroll to position [926, 0]
